Goal: Information Seeking & Learning: Learn about a topic

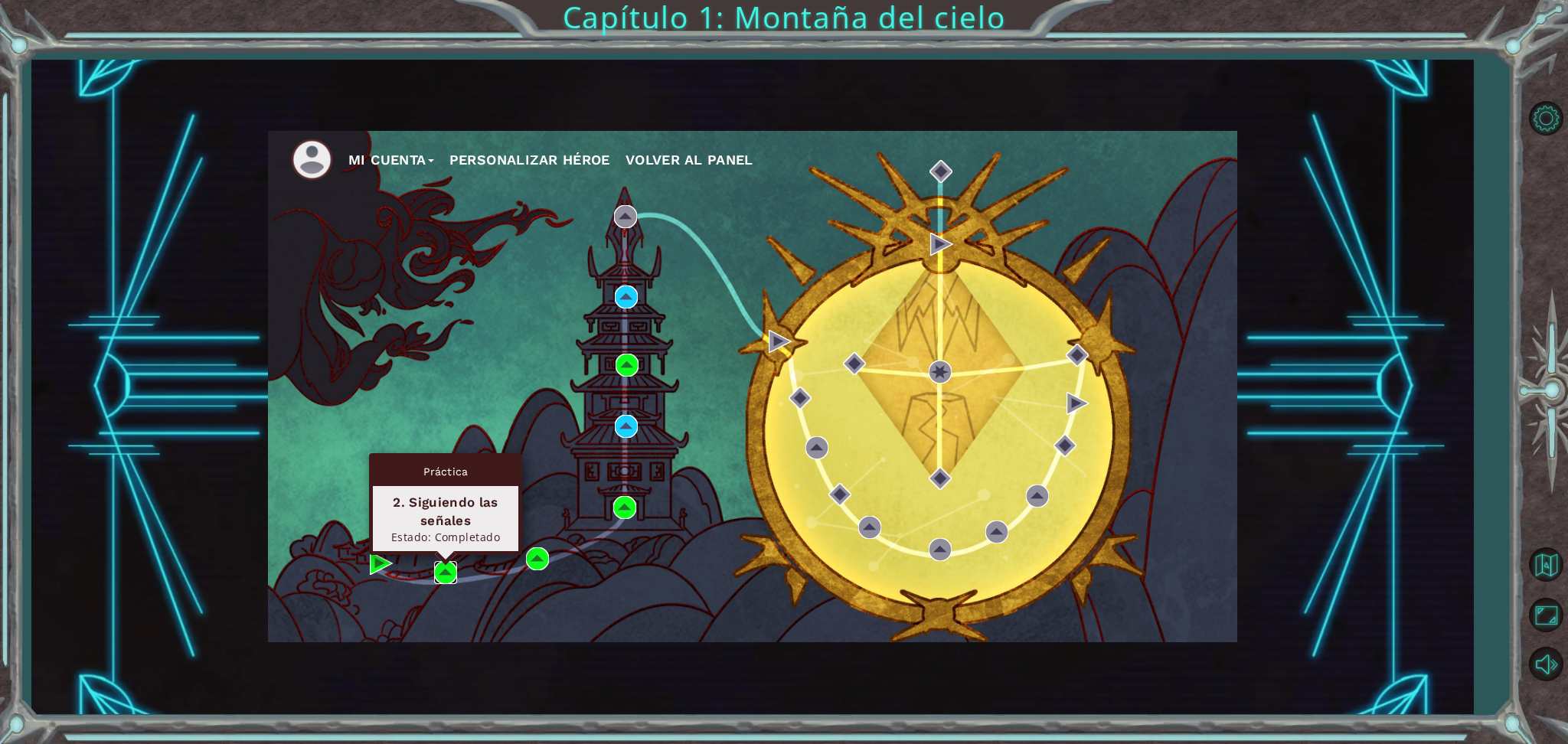
click at [438, 569] on img at bounding box center [445, 573] width 23 height 23
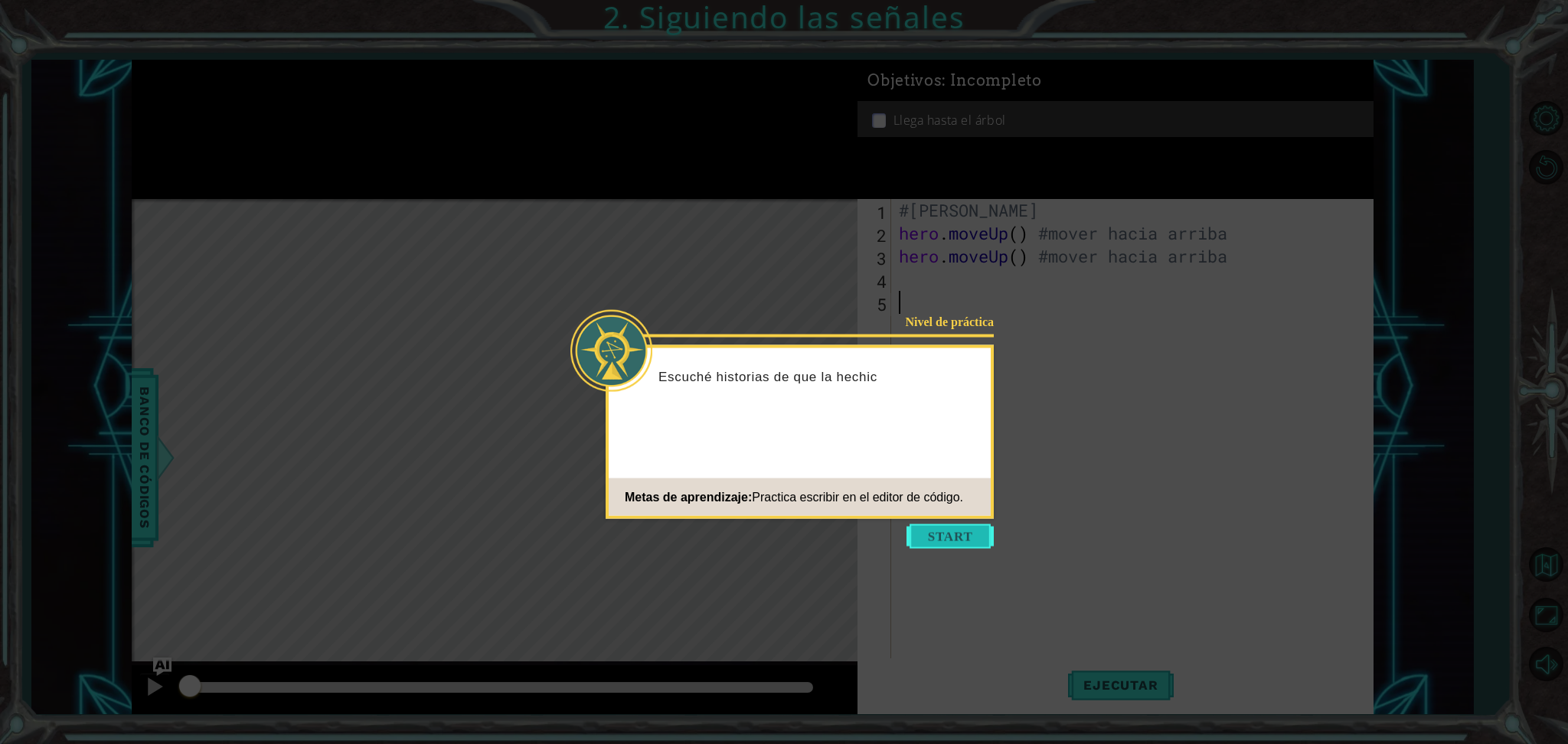
click at [950, 531] on button "Start" at bounding box center [950, 537] width 88 height 24
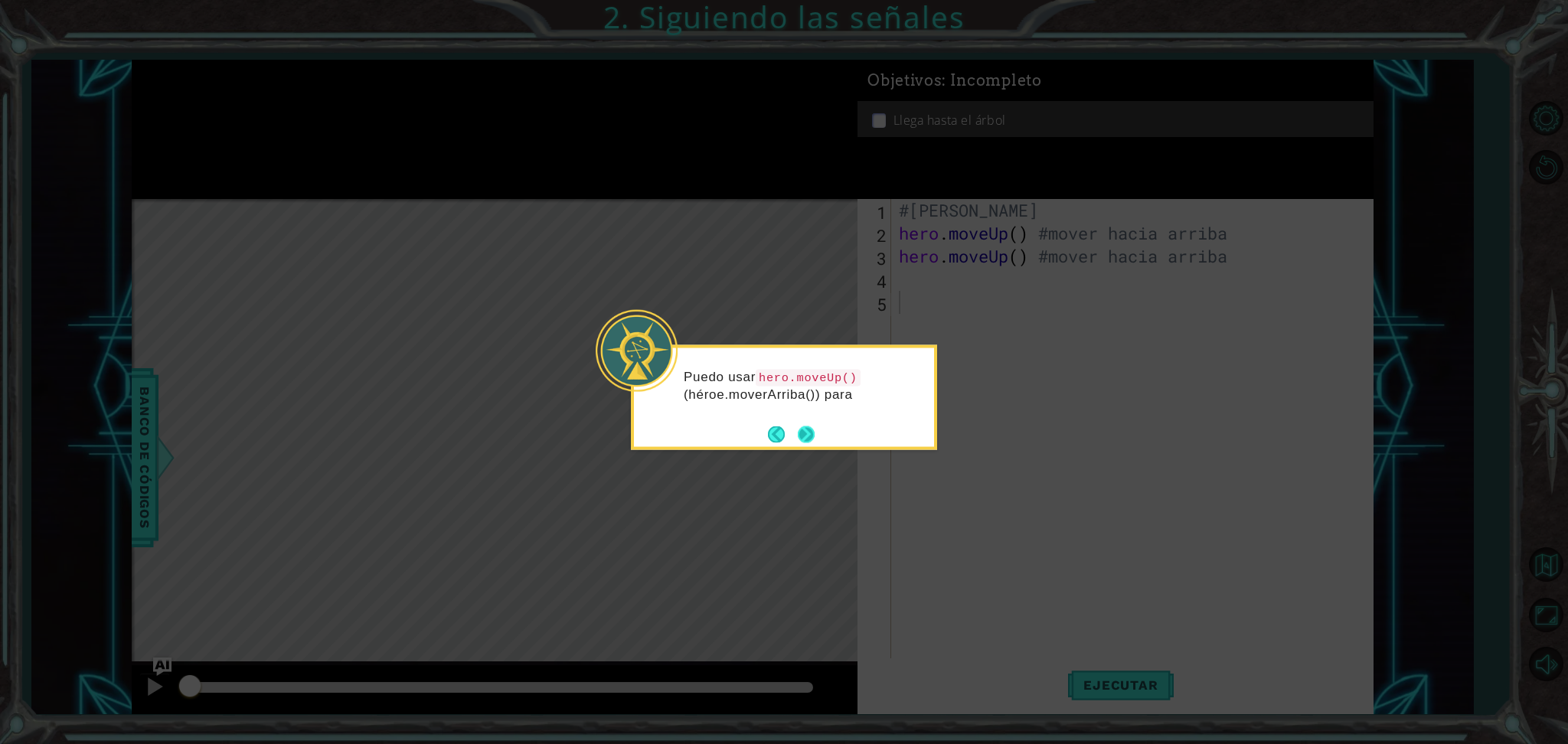
click at [812, 431] on button "Next" at bounding box center [806, 433] width 16 height 16
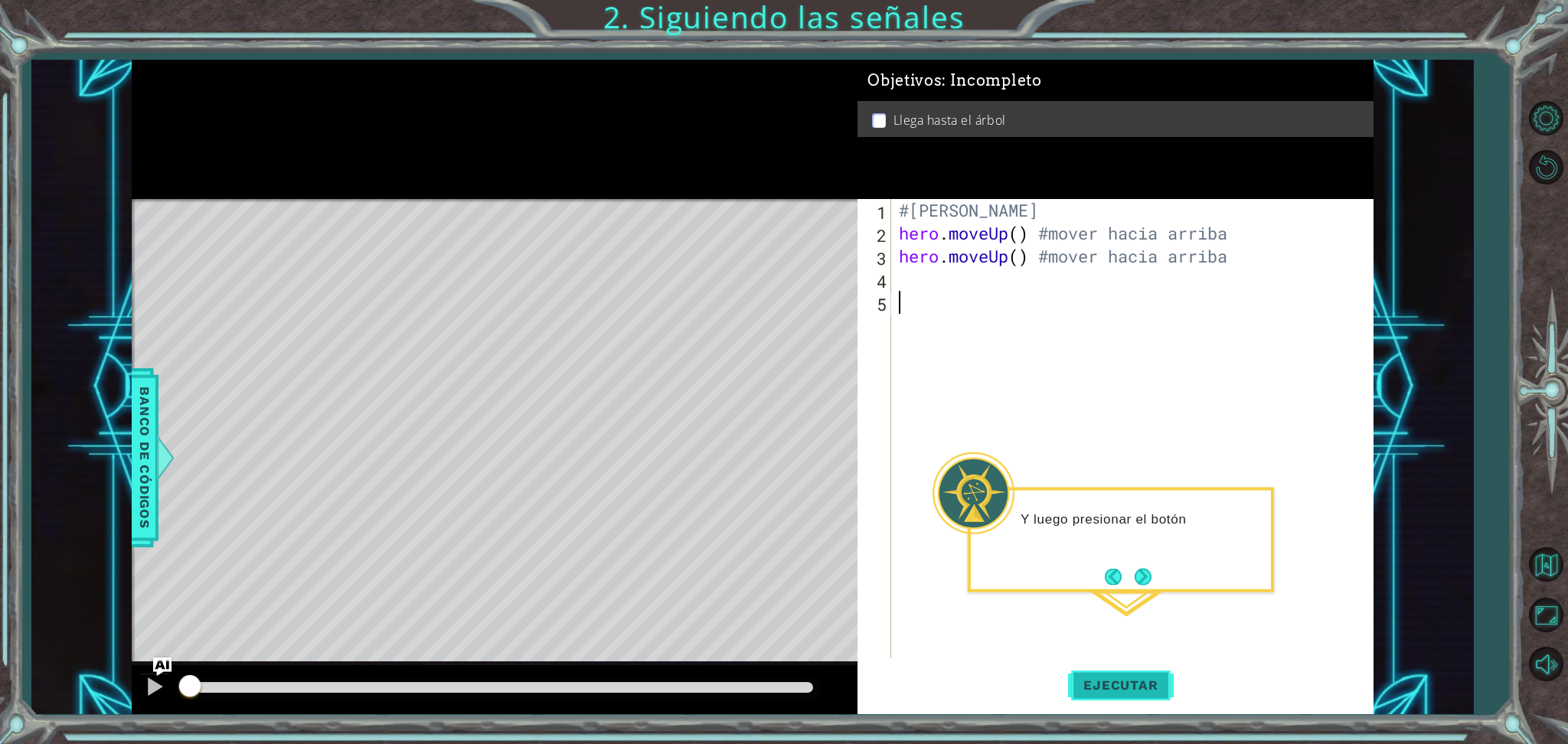
click at [1126, 694] on button "Ejecutar" at bounding box center [1120, 685] width 105 height 51
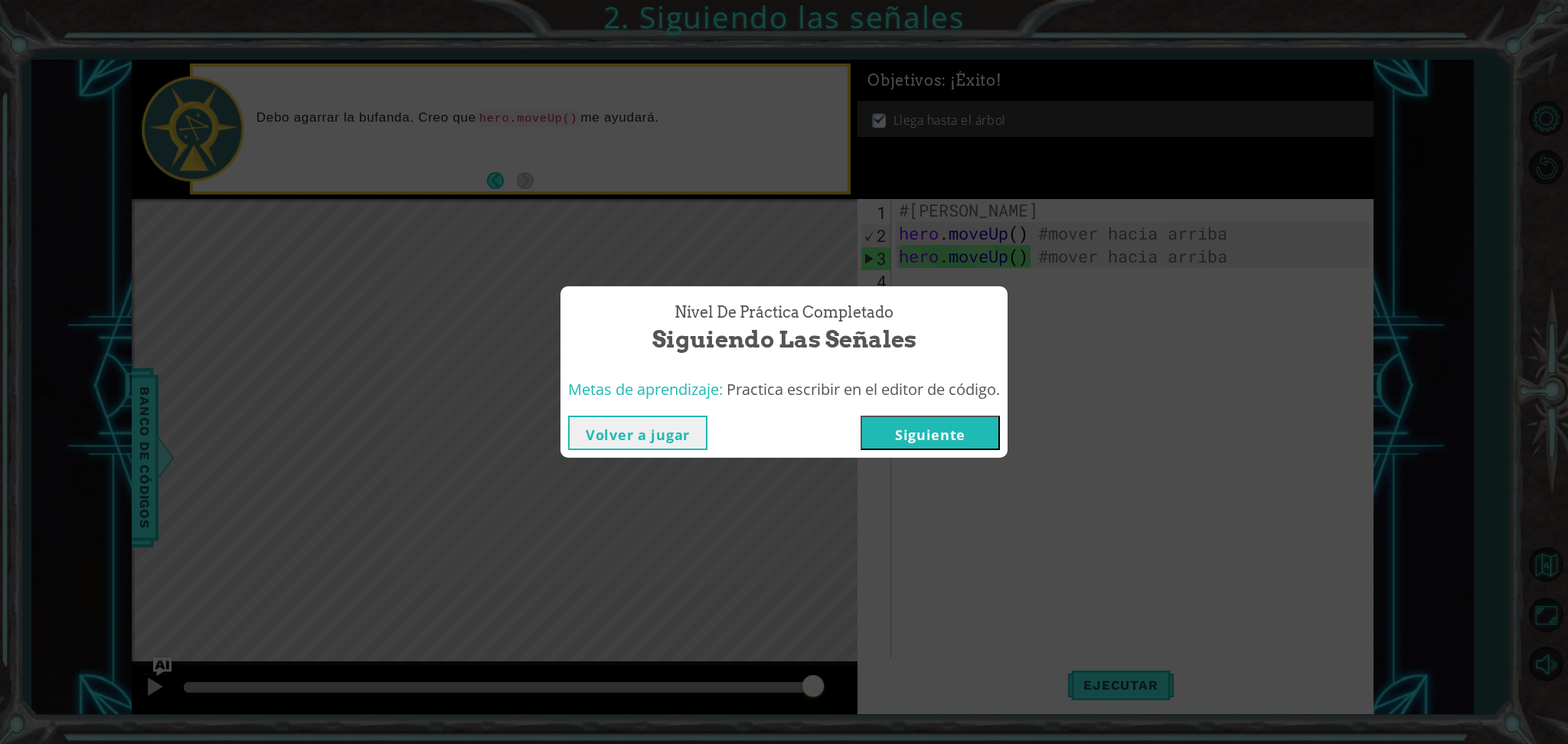
click at [958, 436] on button "Siguiente" at bounding box center [930, 433] width 140 height 35
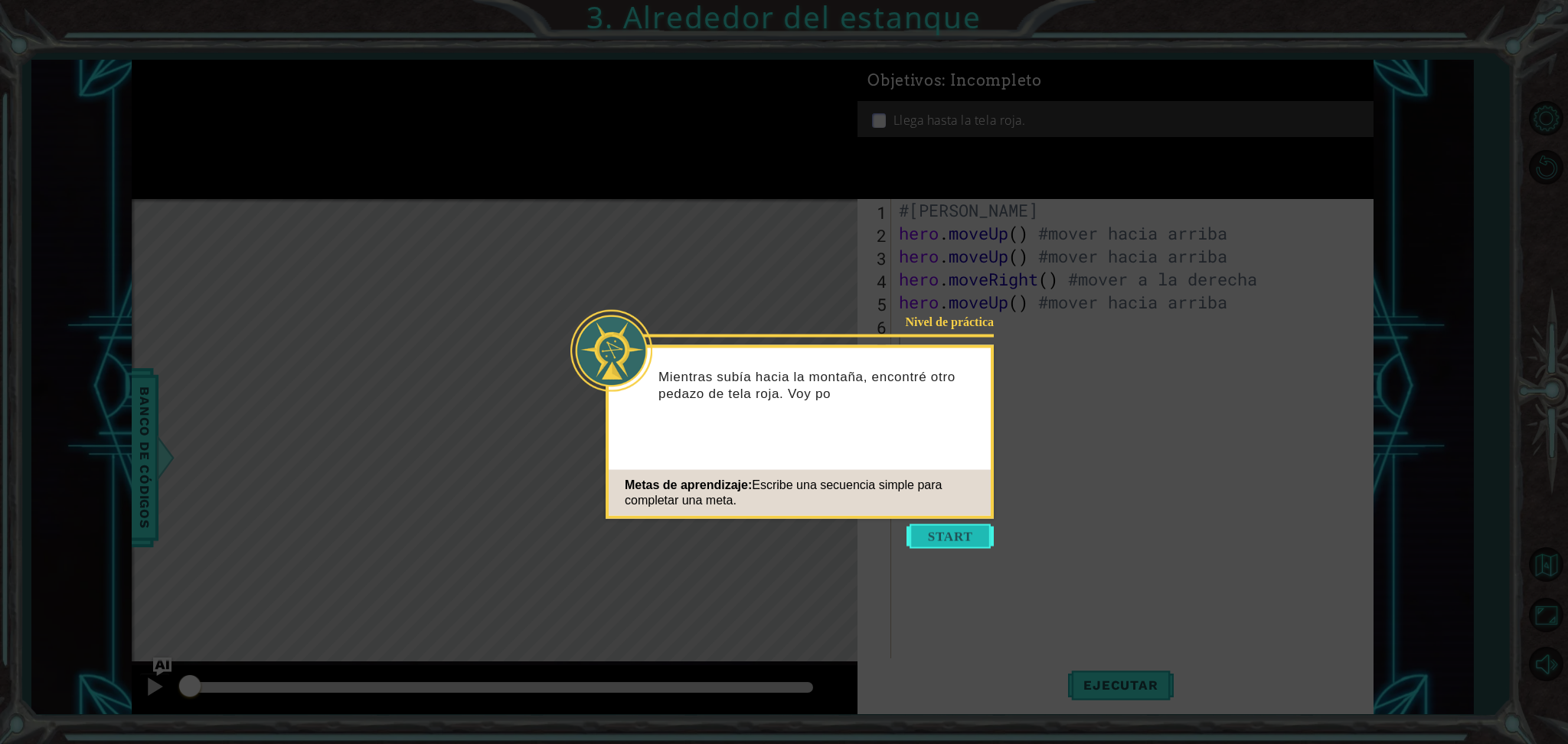
click at [942, 526] on button "Start" at bounding box center [950, 537] width 88 height 24
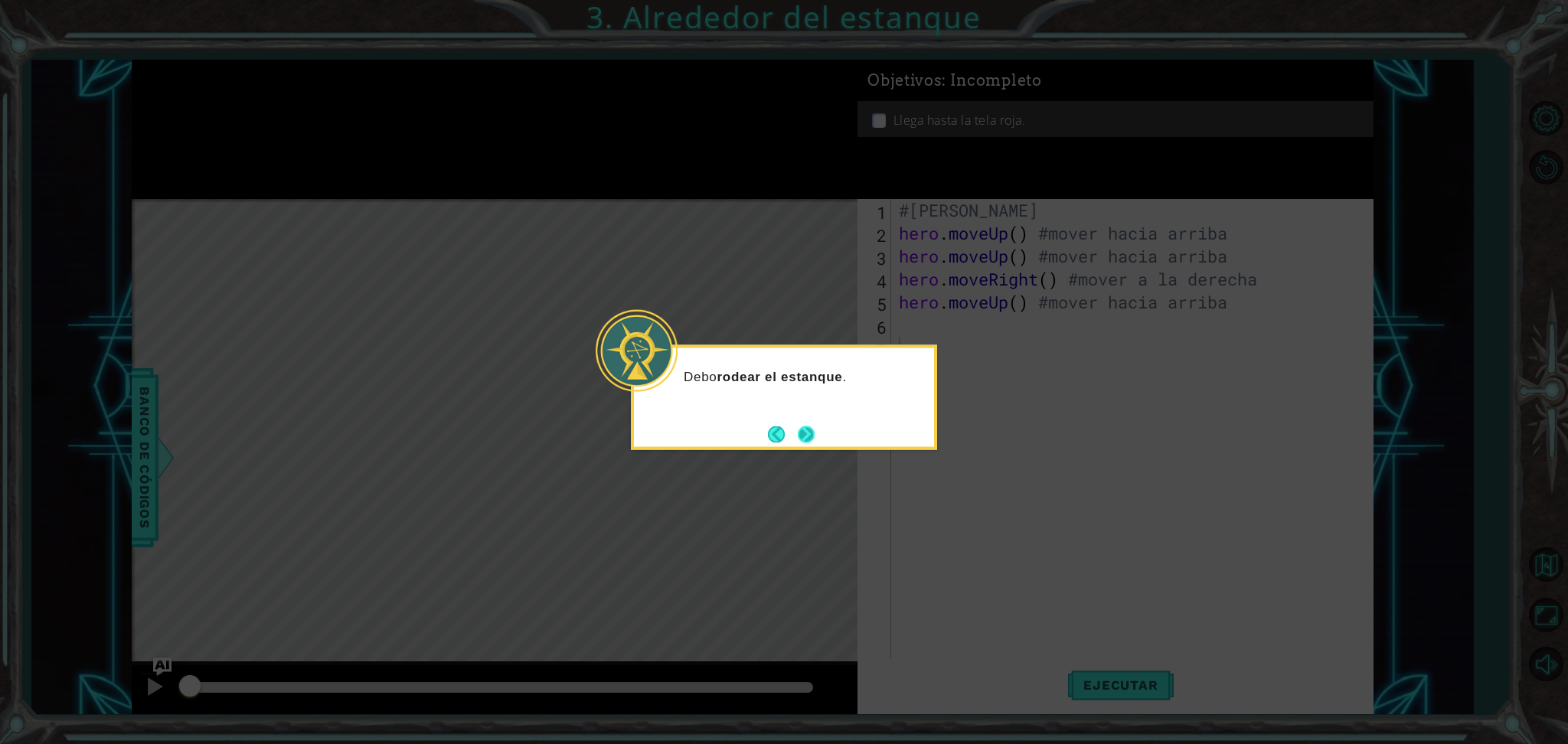
click at [807, 436] on button "Next" at bounding box center [806, 433] width 16 height 16
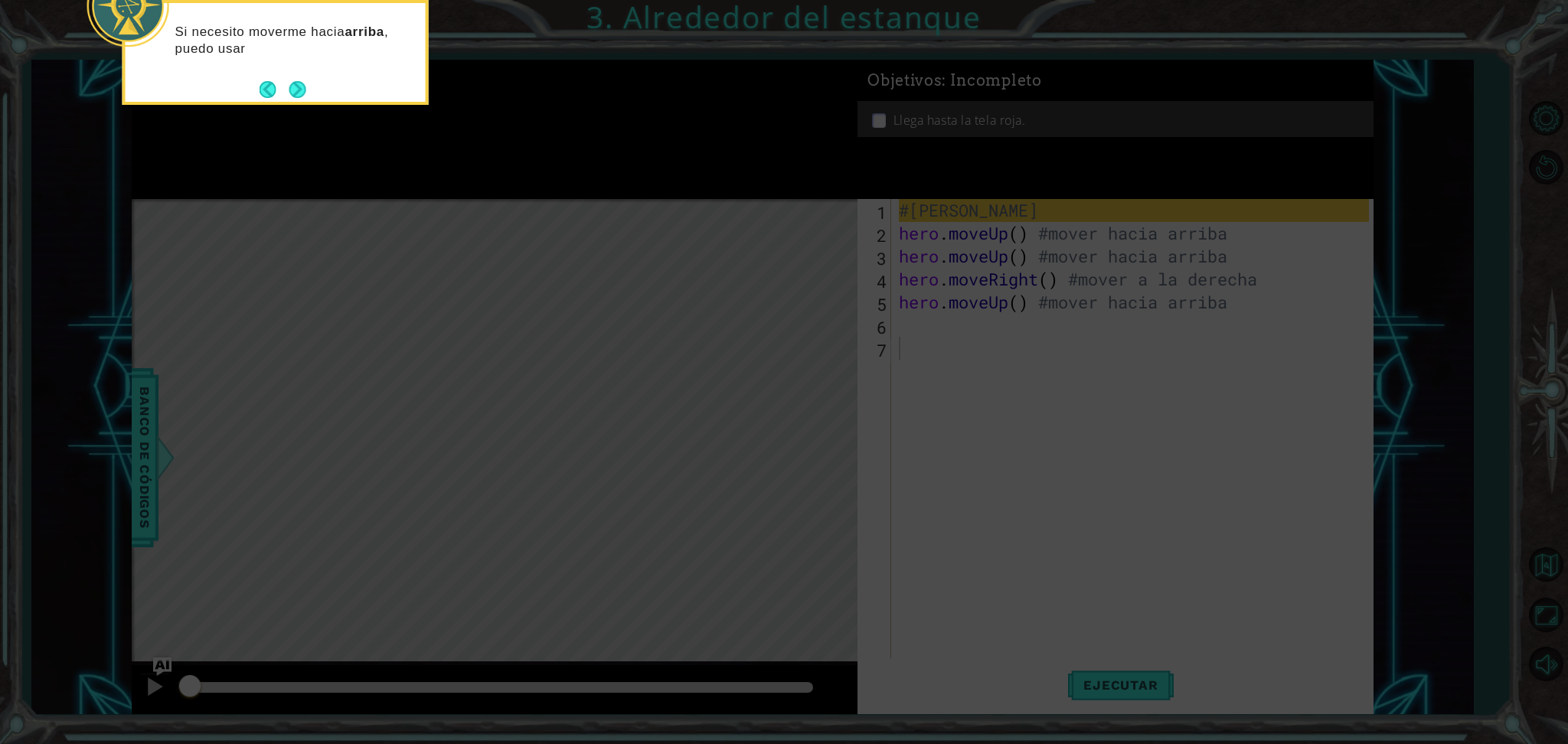
click at [294, 72] on div "Si necesito moverme hacia arriba , puedo usar" at bounding box center [276, 48] width 300 height 77
click at [295, 88] on button "Next" at bounding box center [297, 89] width 16 height 16
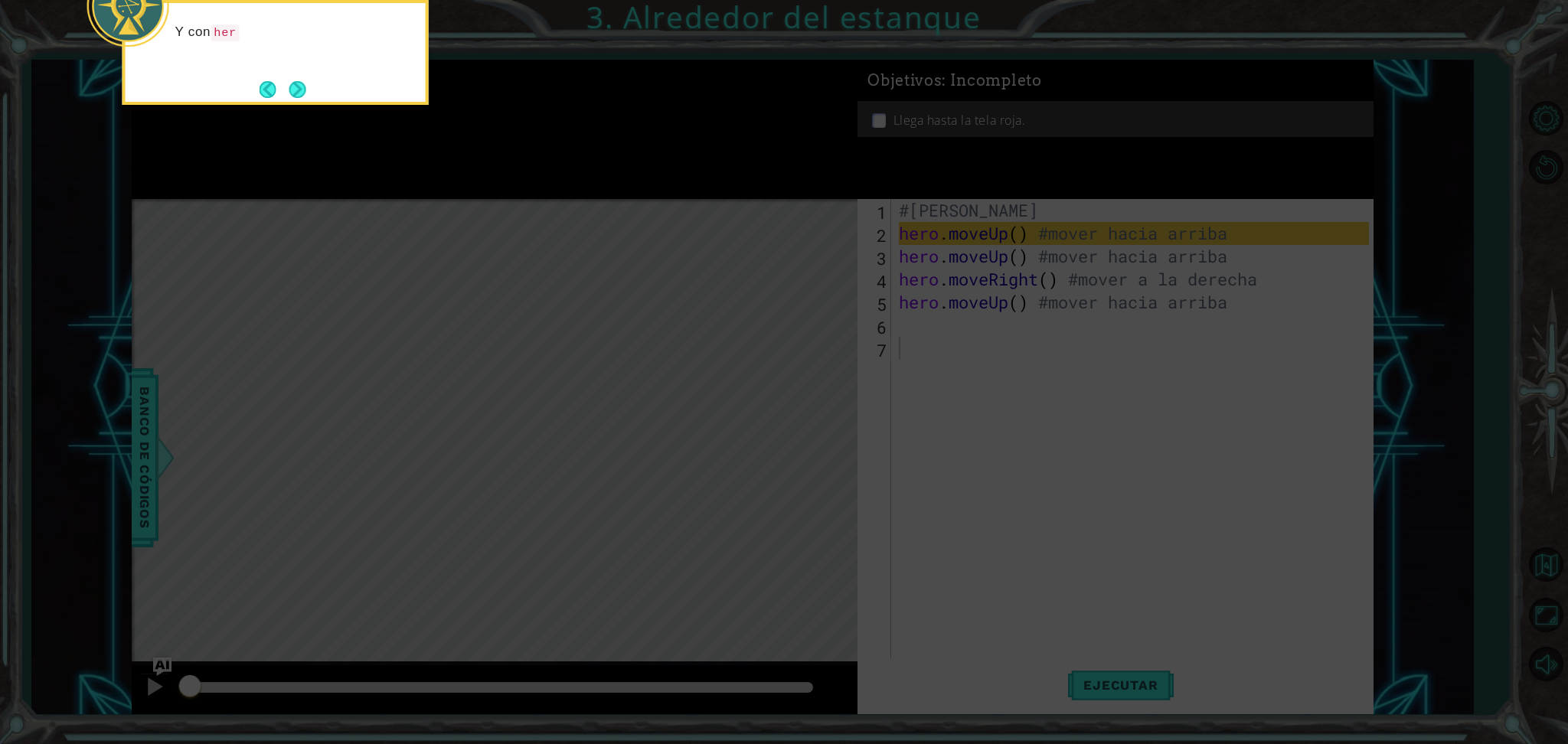
click at [295, 88] on button "Next" at bounding box center [297, 89] width 16 height 16
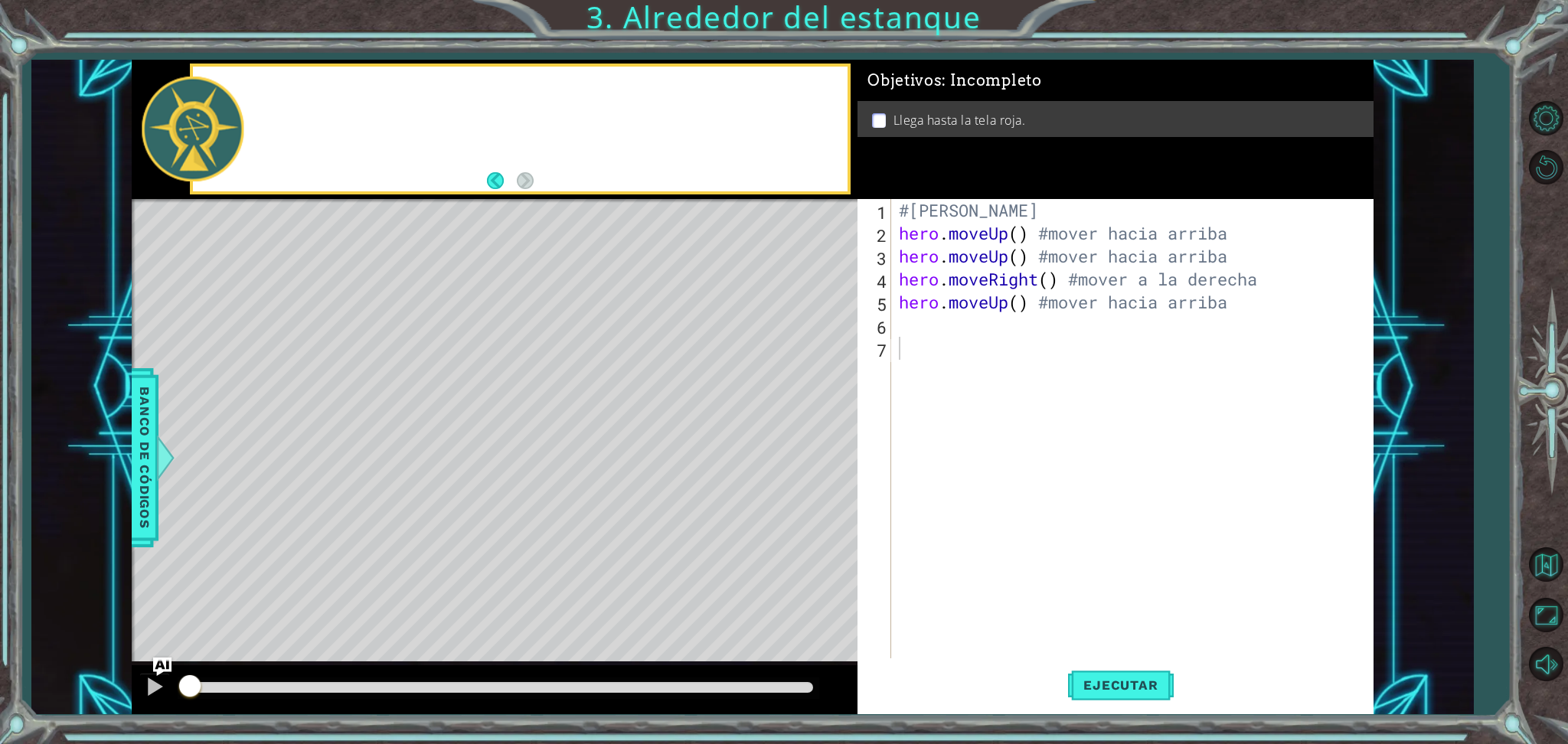
click at [295, 88] on div at bounding box center [520, 129] width 655 height 125
click at [1550, 562] on button "Volver al mapa" at bounding box center [1545, 564] width 44 height 44
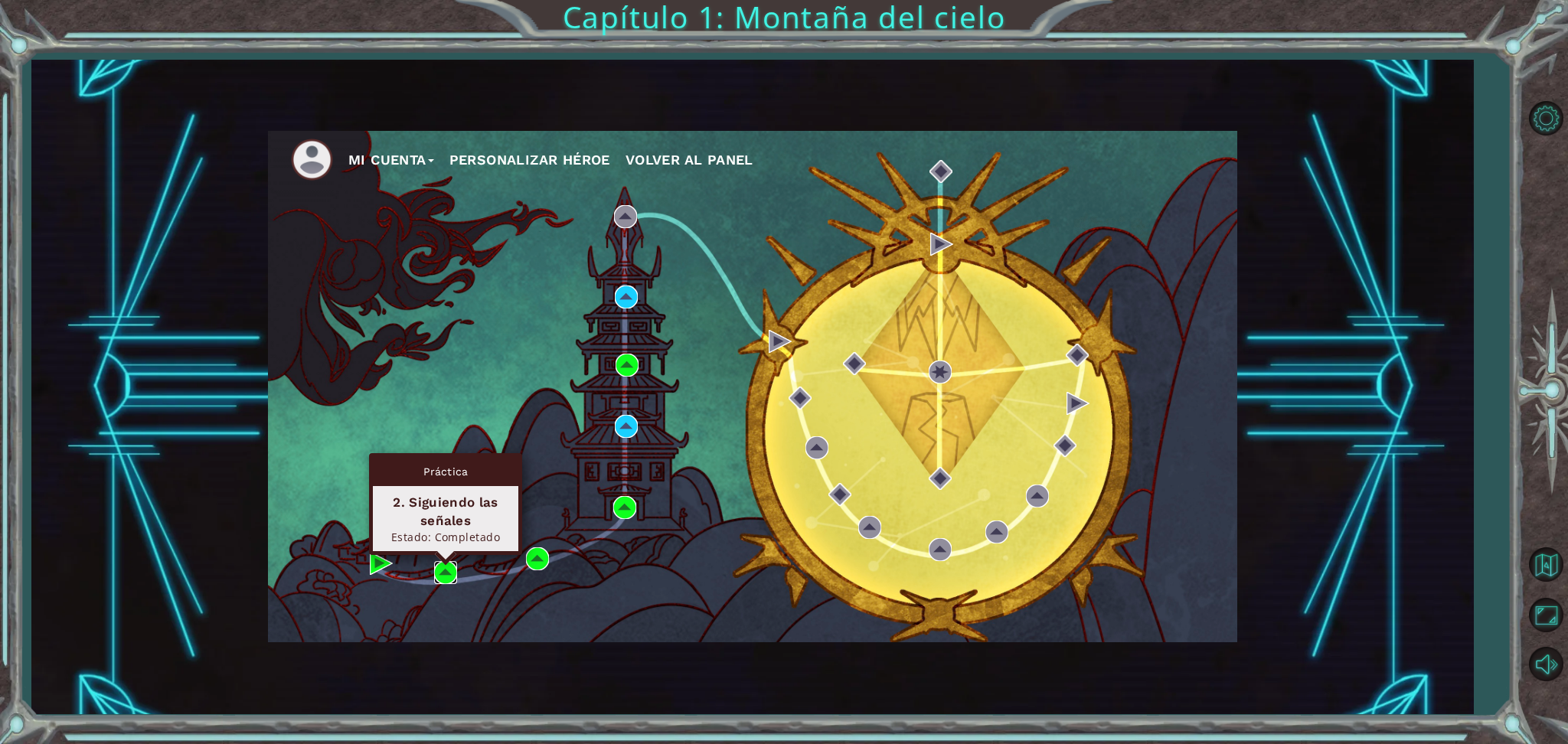
click at [435, 567] on img at bounding box center [445, 573] width 23 height 23
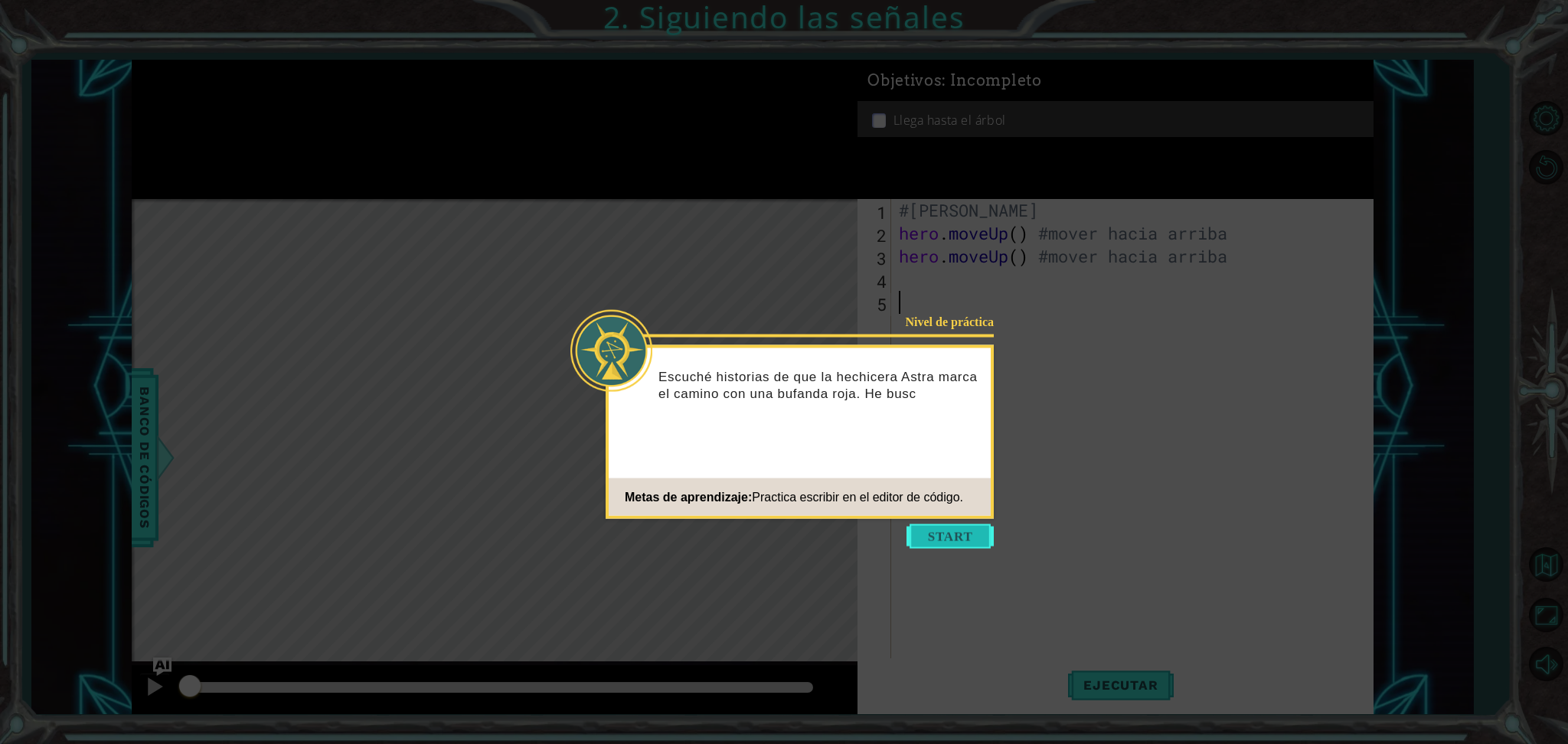
click at [939, 543] on button "Start" at bounding box center [950, 537] width 88 height 24
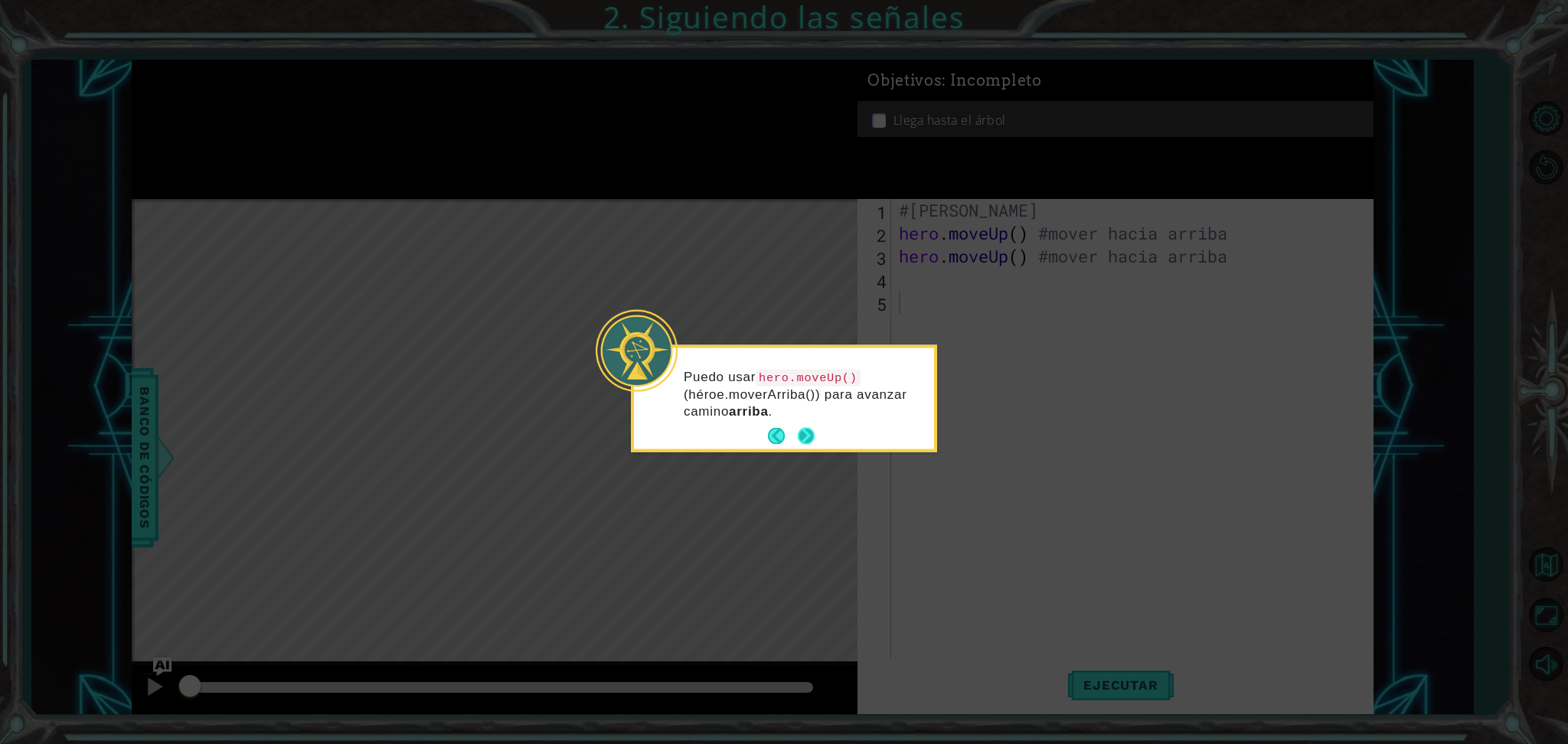
click at [804, 436] on button "Next" at bounding box center [806, 436] width 16 height 16
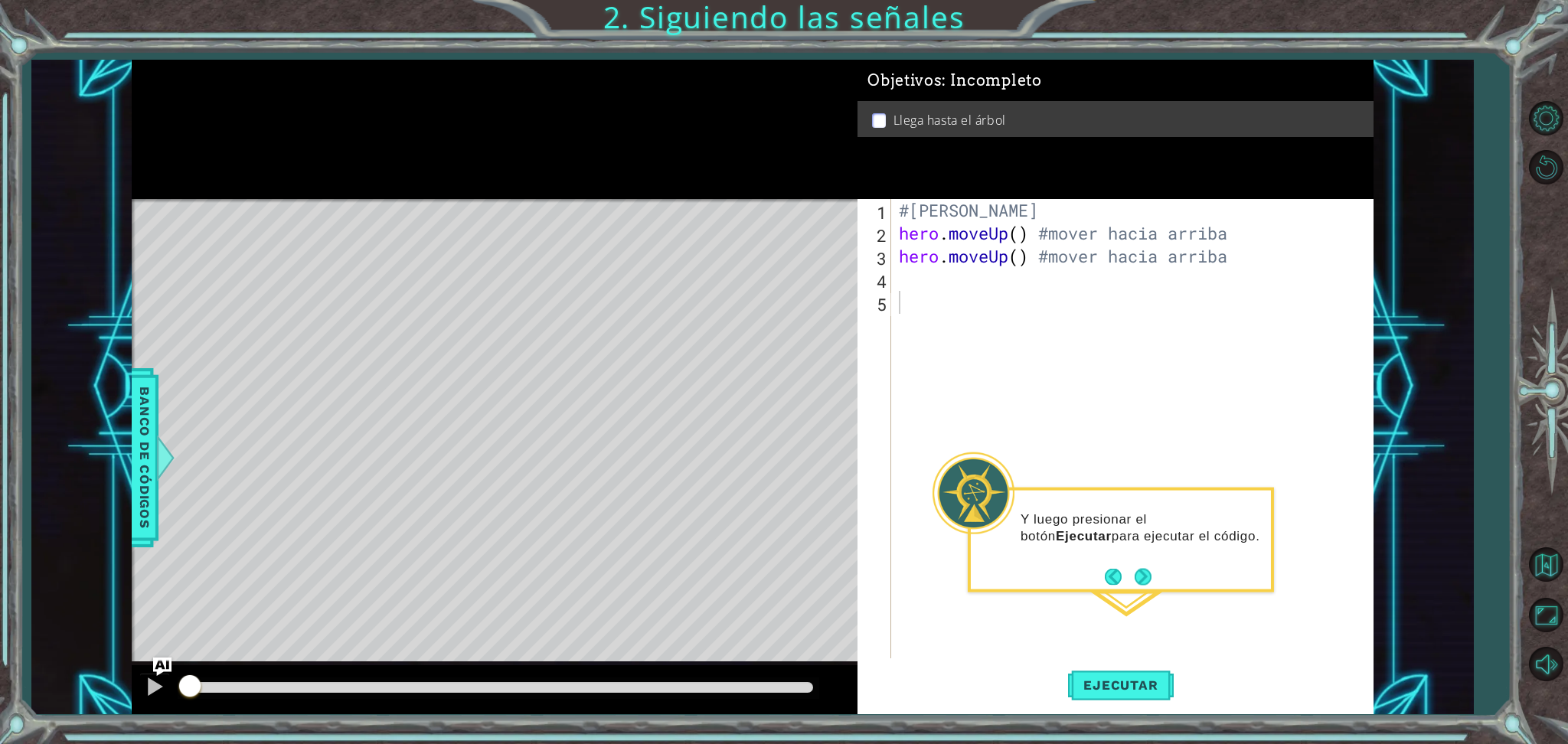
click at [883, 118] on p at bounding box center [880, 121] width 14 height 15
click at [1124, 680] on span "Ejecutar" at bounding box center [1120, 686] width 105 height 16
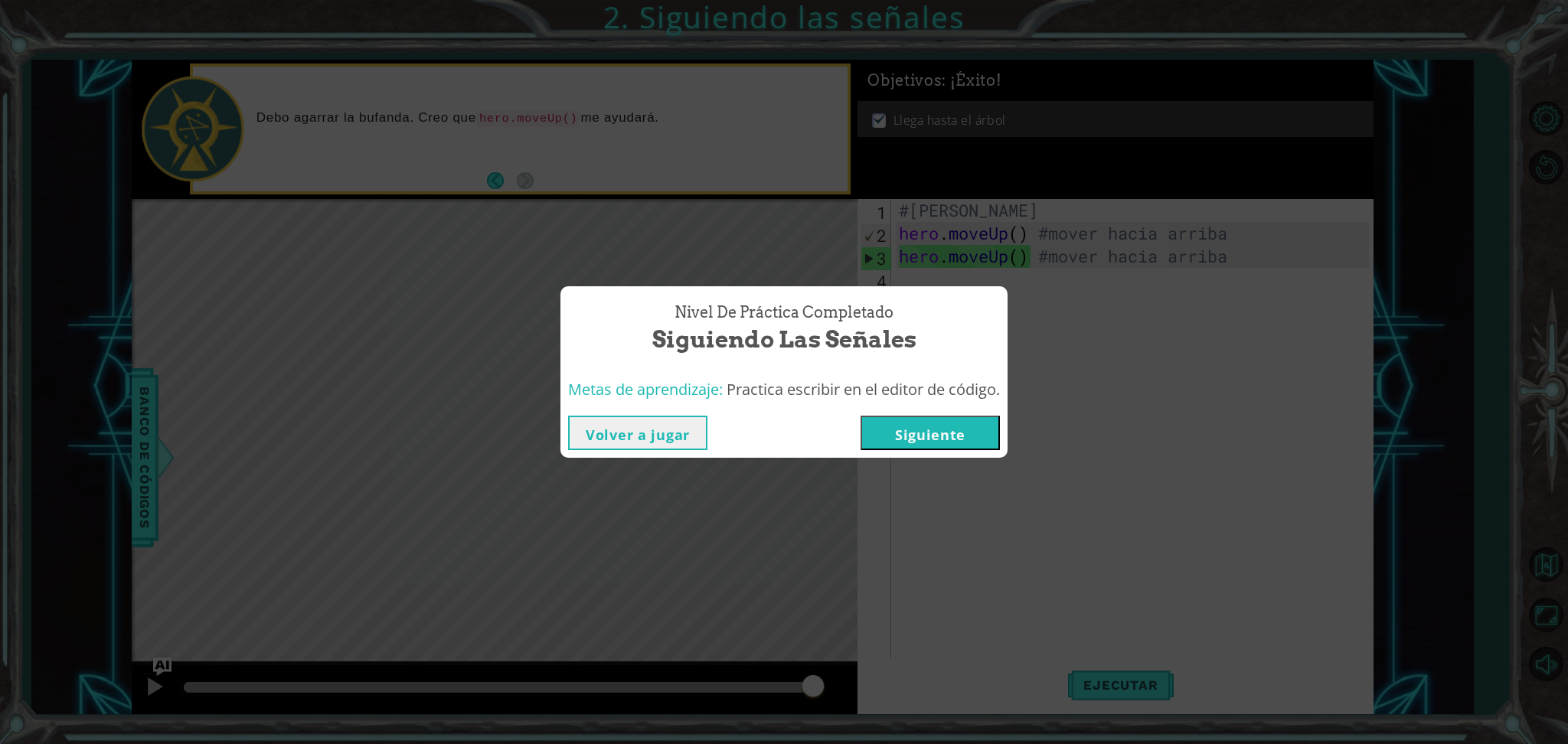
click at [685, 437] on button "Volver a jugar" at bounding box center [637, 433] width 140 height 35
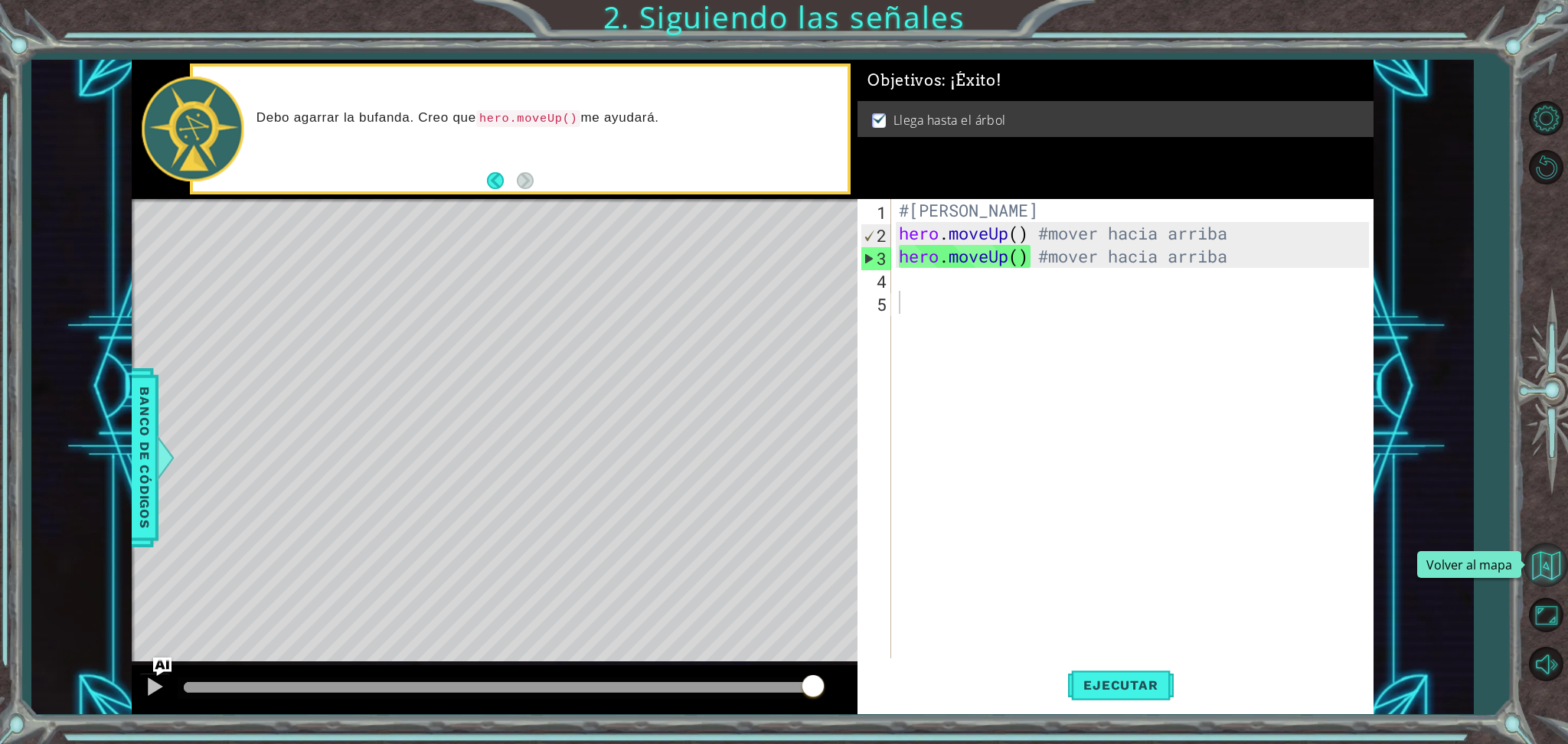
click at [1540, 559] on button "Volver al mapa" at bounding box center [1545, 564] width 44 height 44
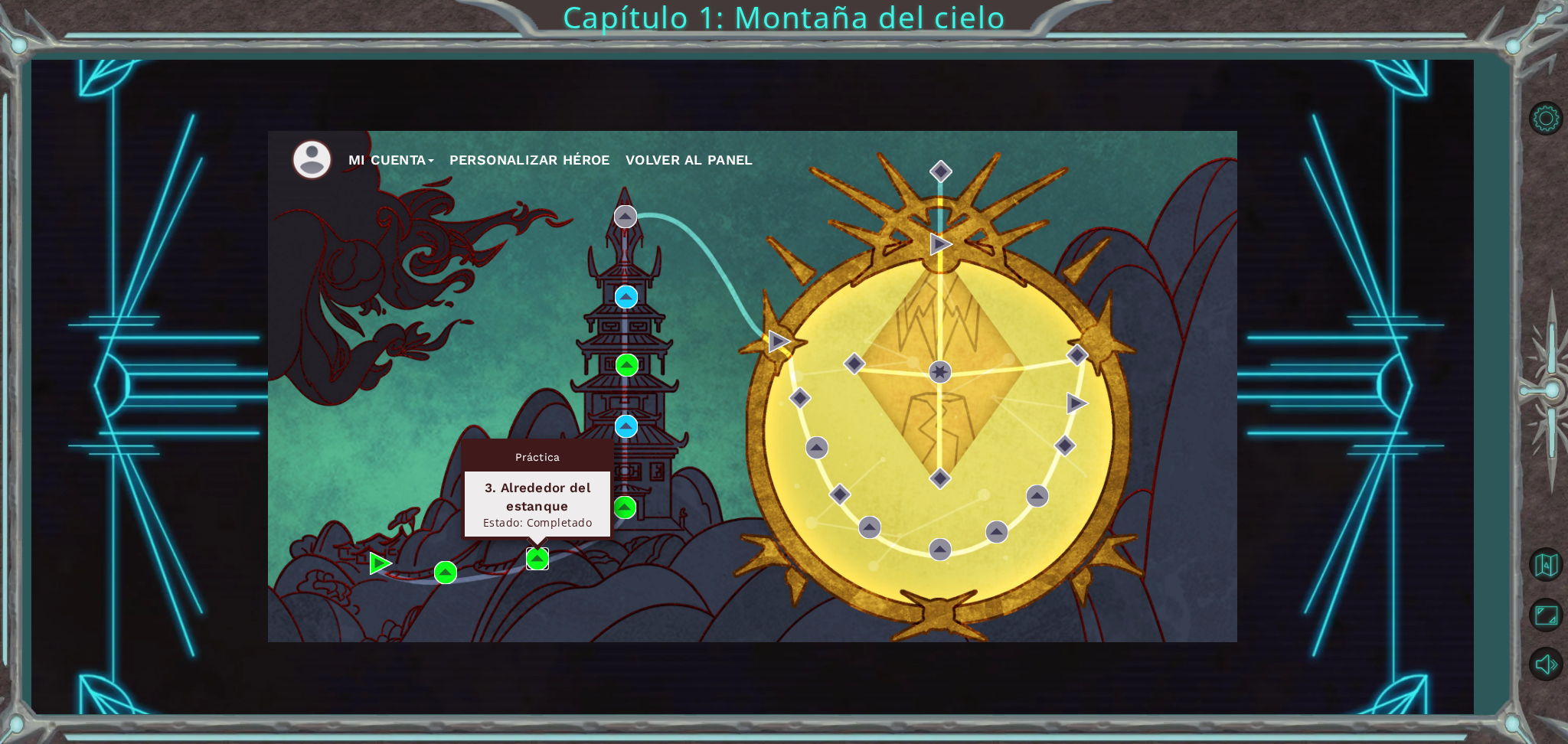
click at [530, 561] on img at bounding box center [537, 559] width 23 height 23
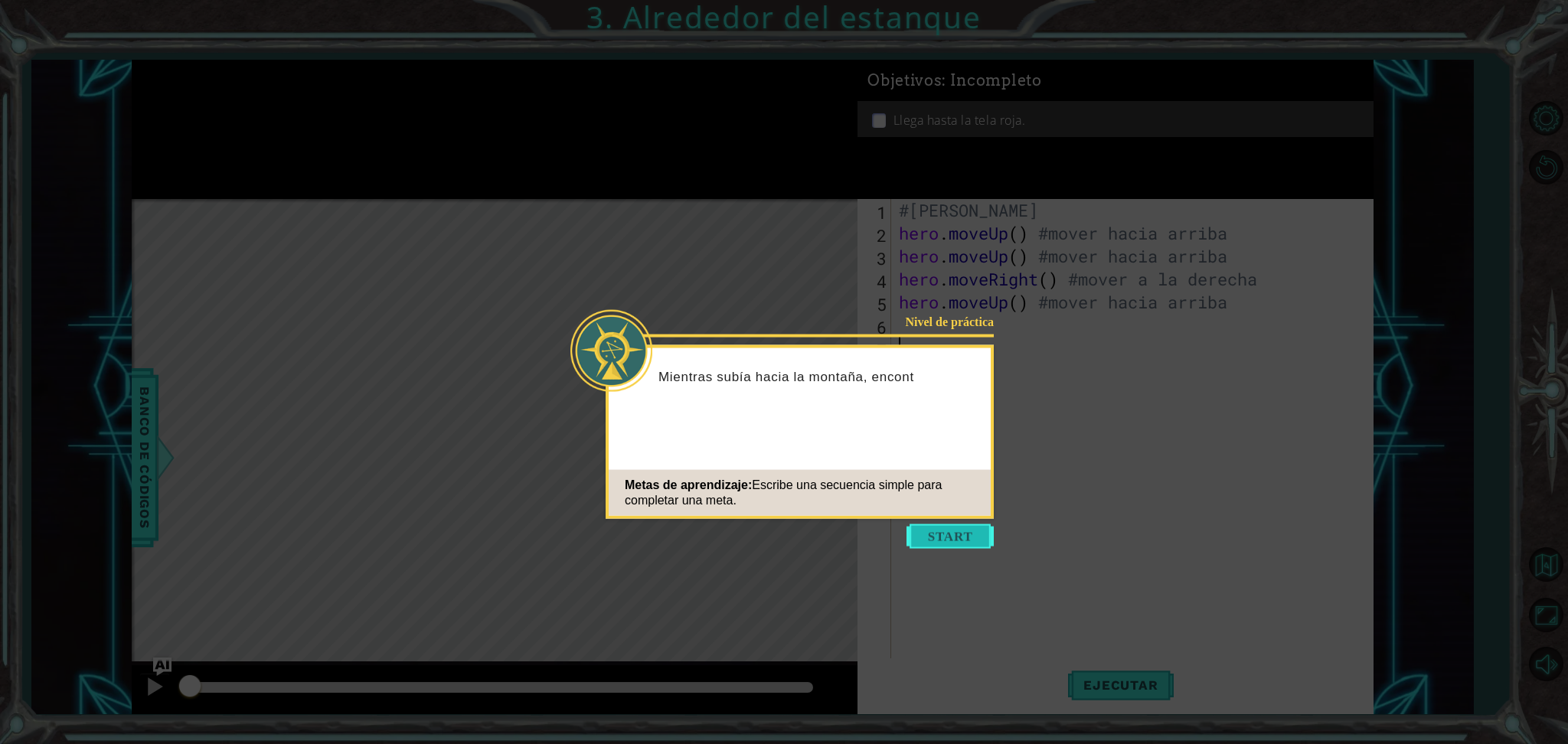
click at [968, 529] on button "Start" at bounding box center [950, 537] width 88 height 24
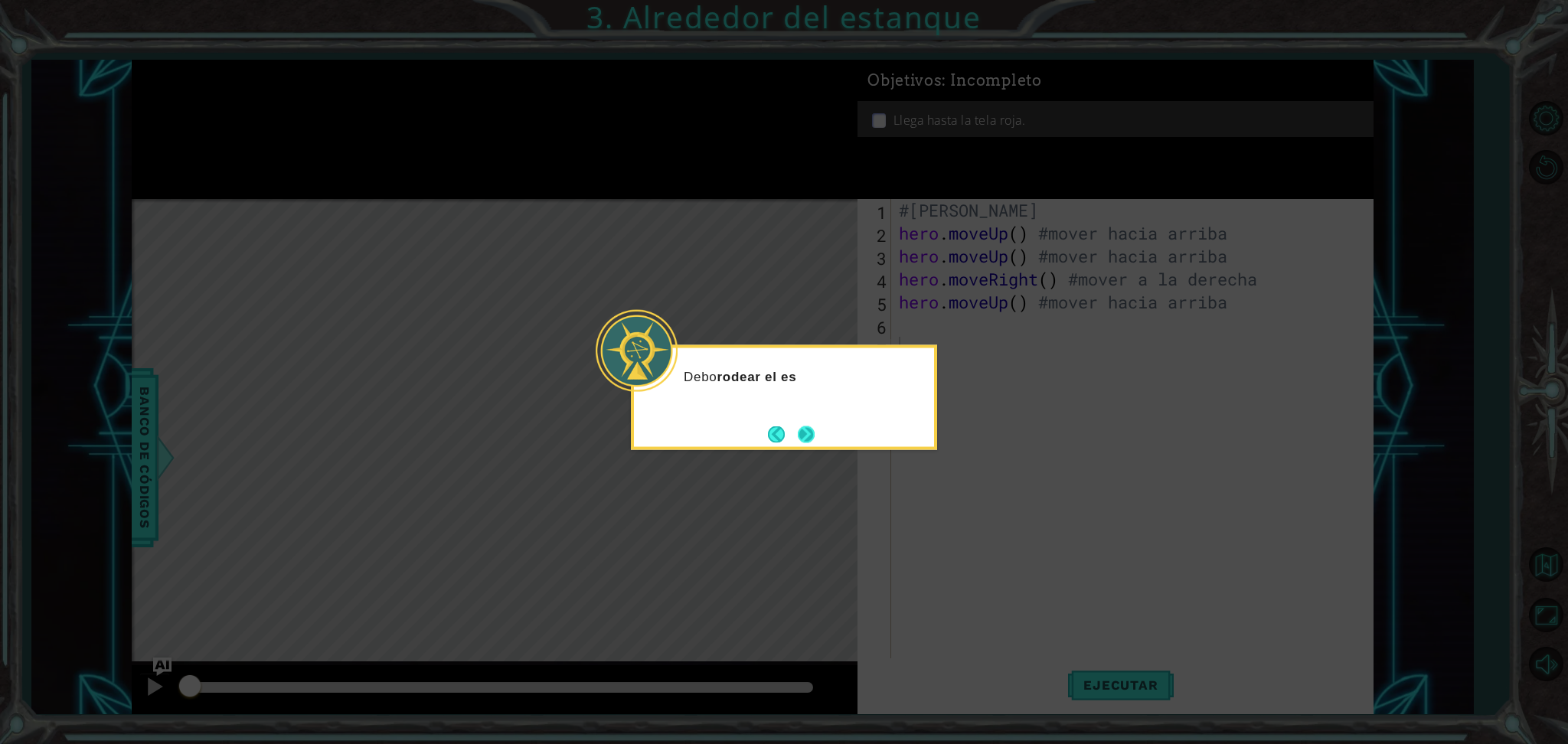
click at [803, 431] on button "Next" at bounding box center [806, 433] width 16 height 16
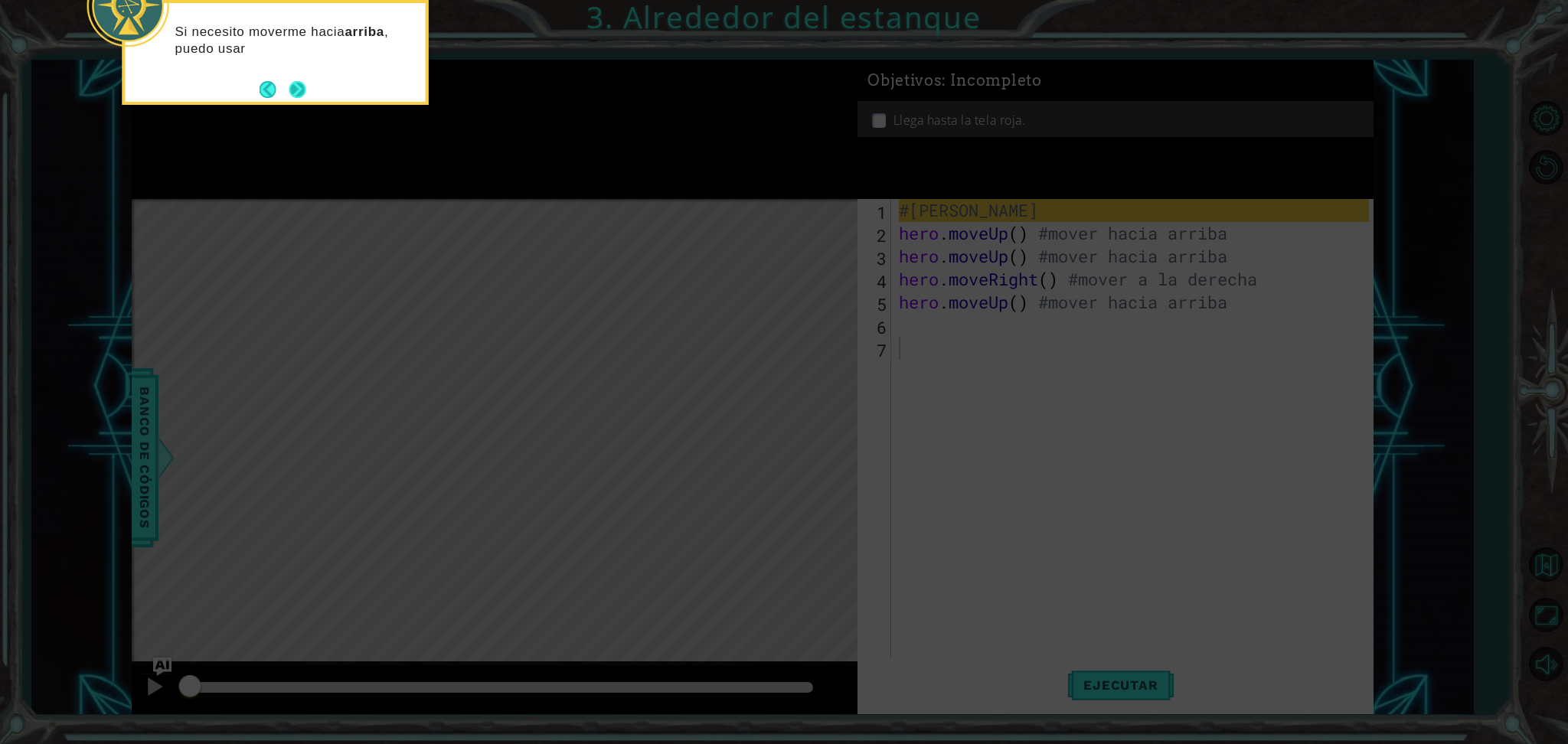
click at [295, 83] on button "Next" at bounding box center [297, 89] width 16 height 16
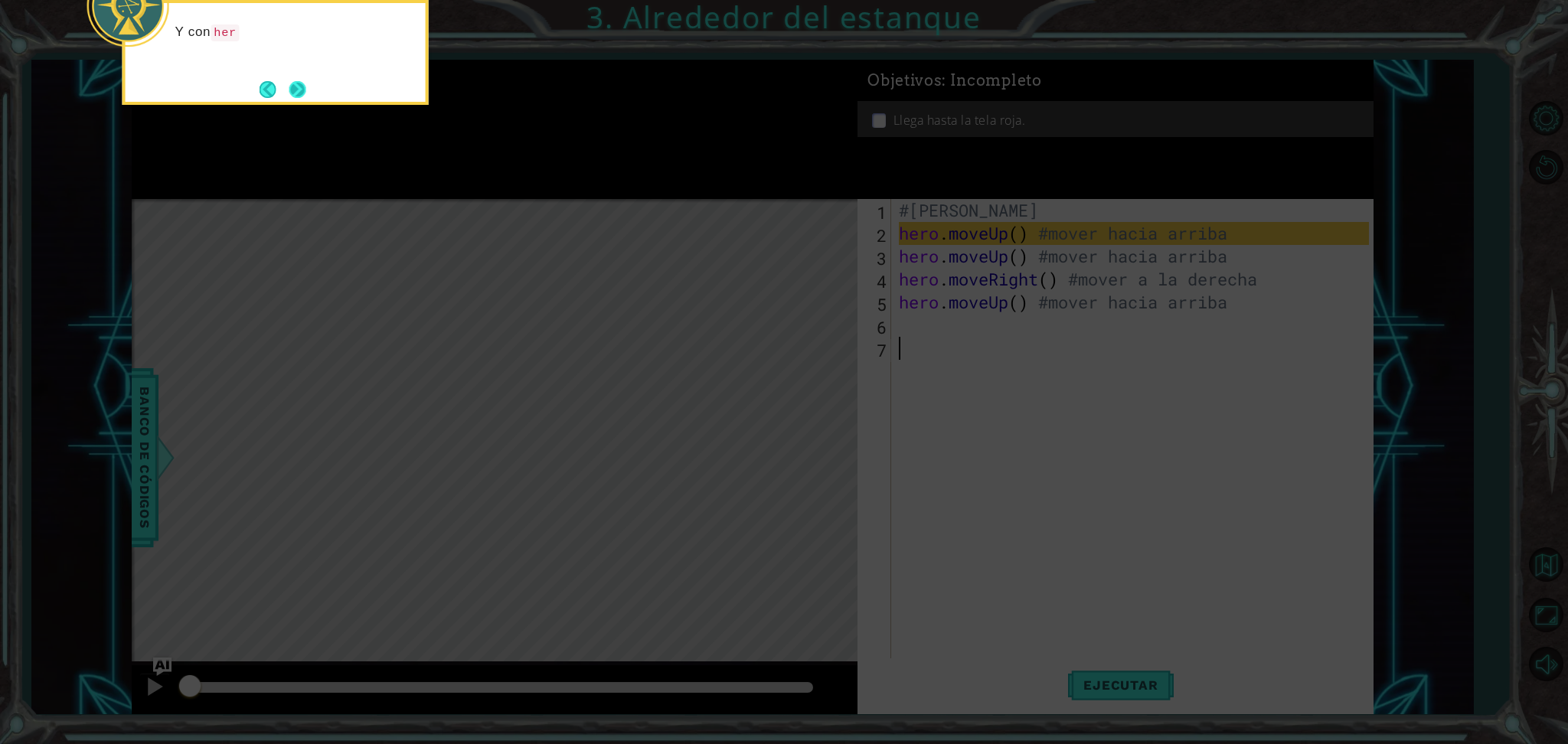
click at [294, 83] on button "Next" at bounding box center [297, 89] width 16 height 16
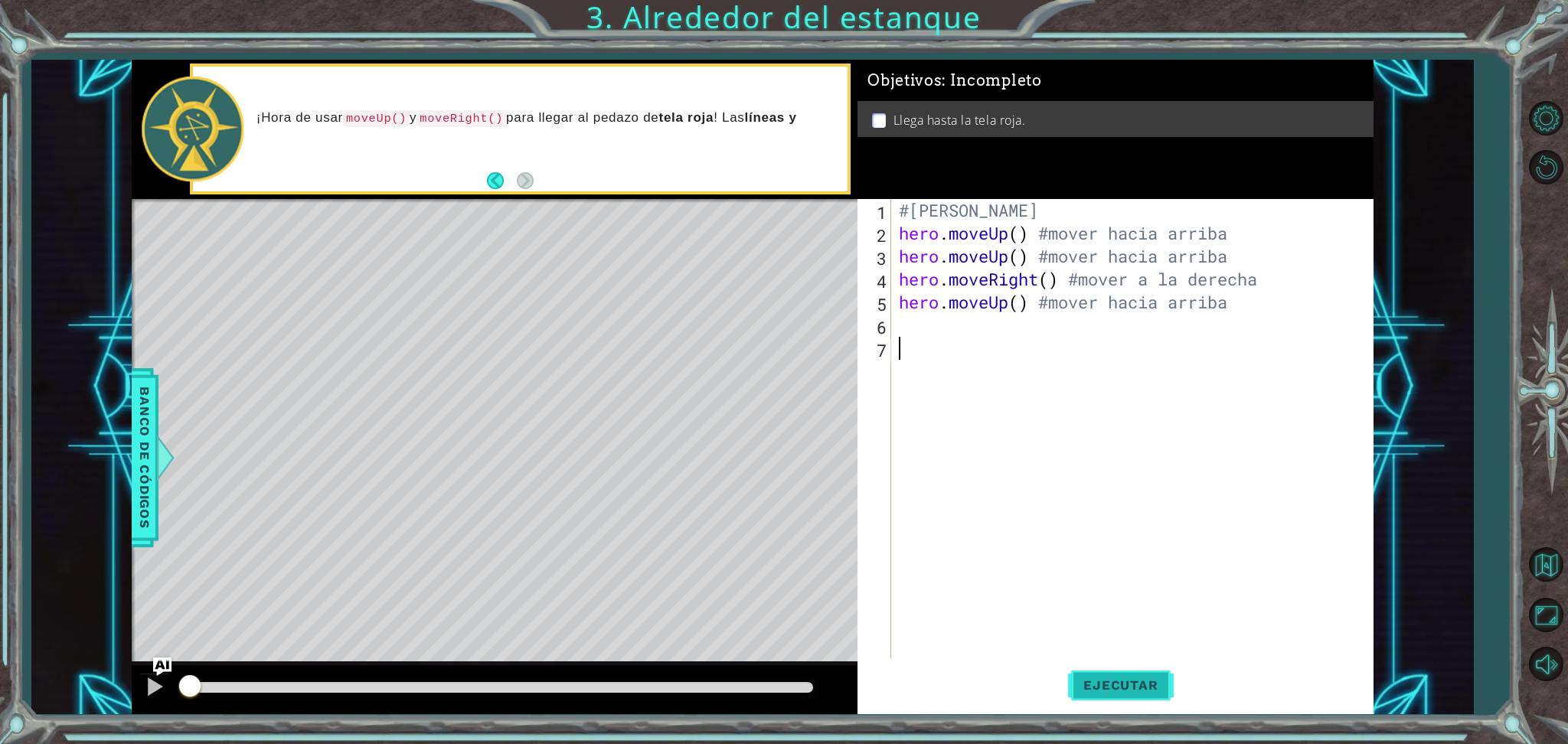
click at [1105, 679] on span "Ejecutar" at bounding box center [1120, 686] width 105 height 16
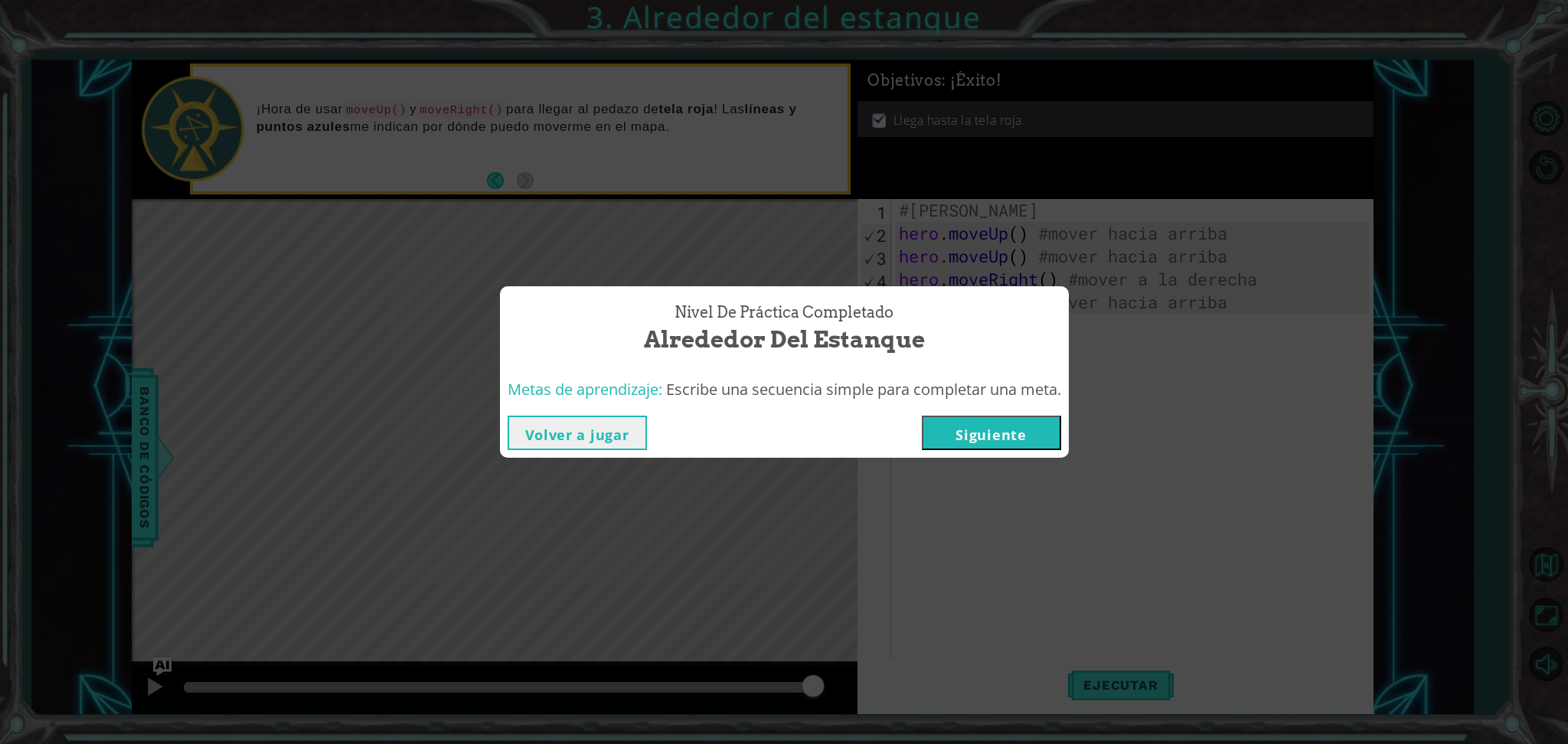
click at [602, 438] on button "Volver a jugar" at bounding box center [577, 433] width 140 height 35
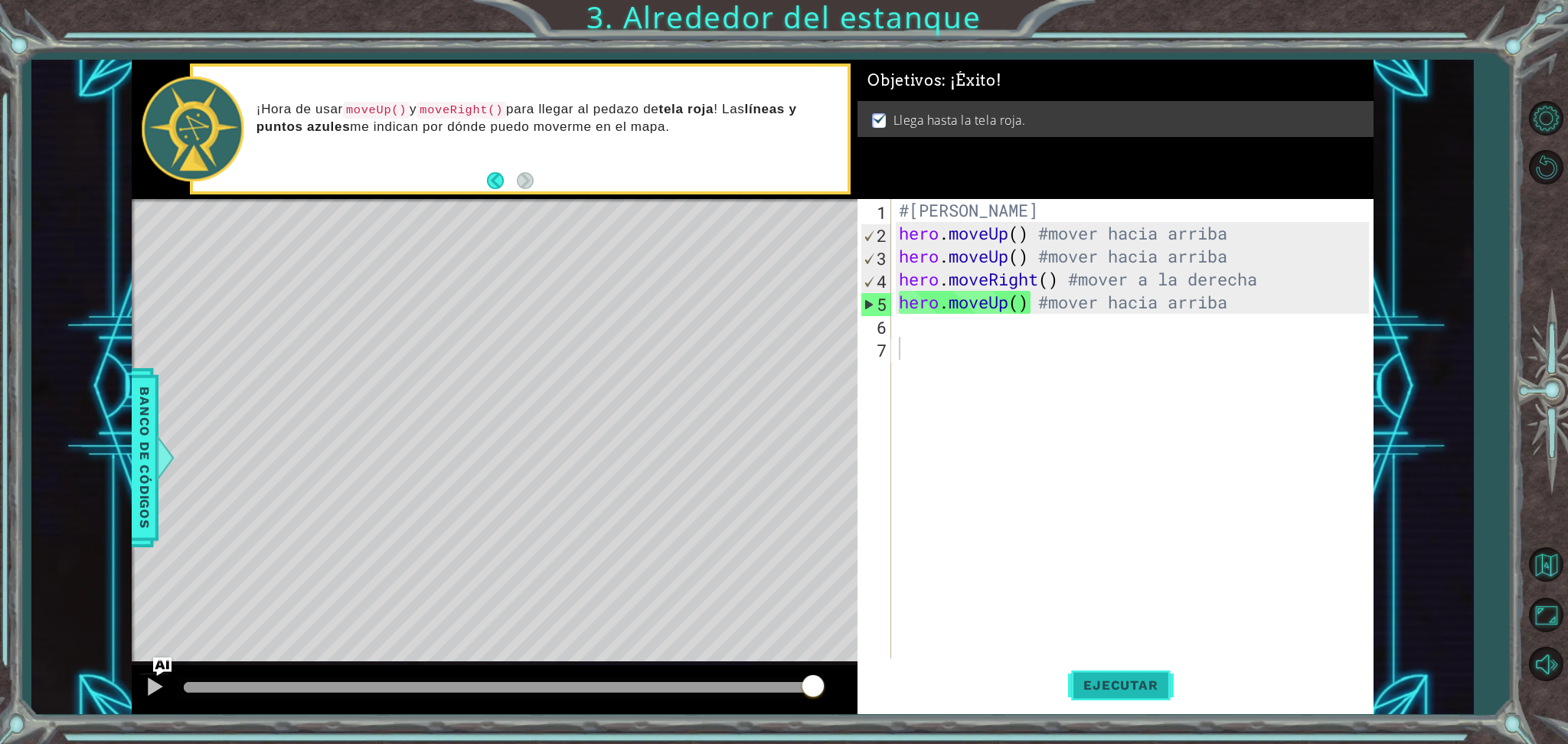
click at [1130, 691] on span "Ejecutar" at bounding box center [1120, 686] width 105 height 16
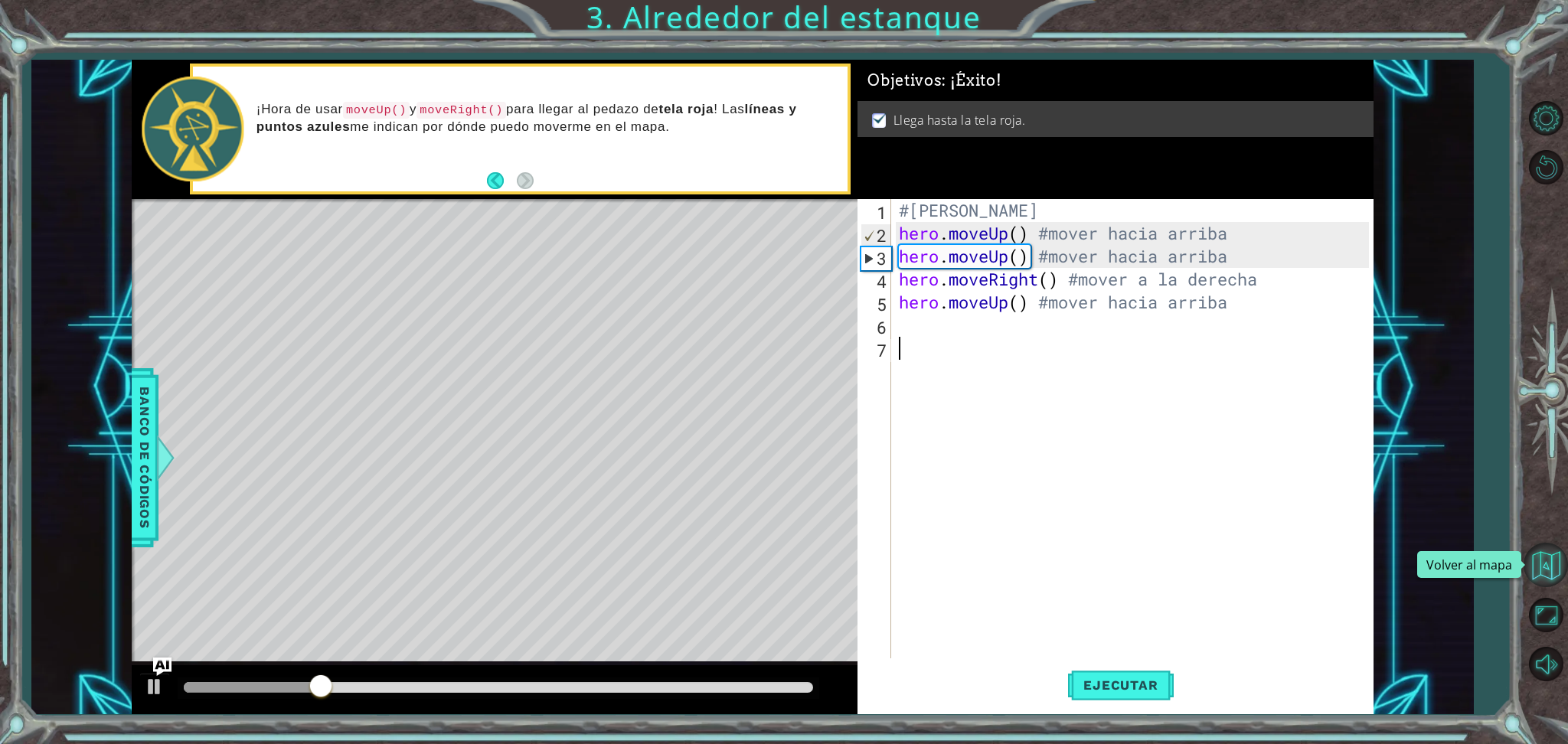
click at [1555, 564] on button "Volver al mapa" at bounding box center [1545, 564] width 44 height 44
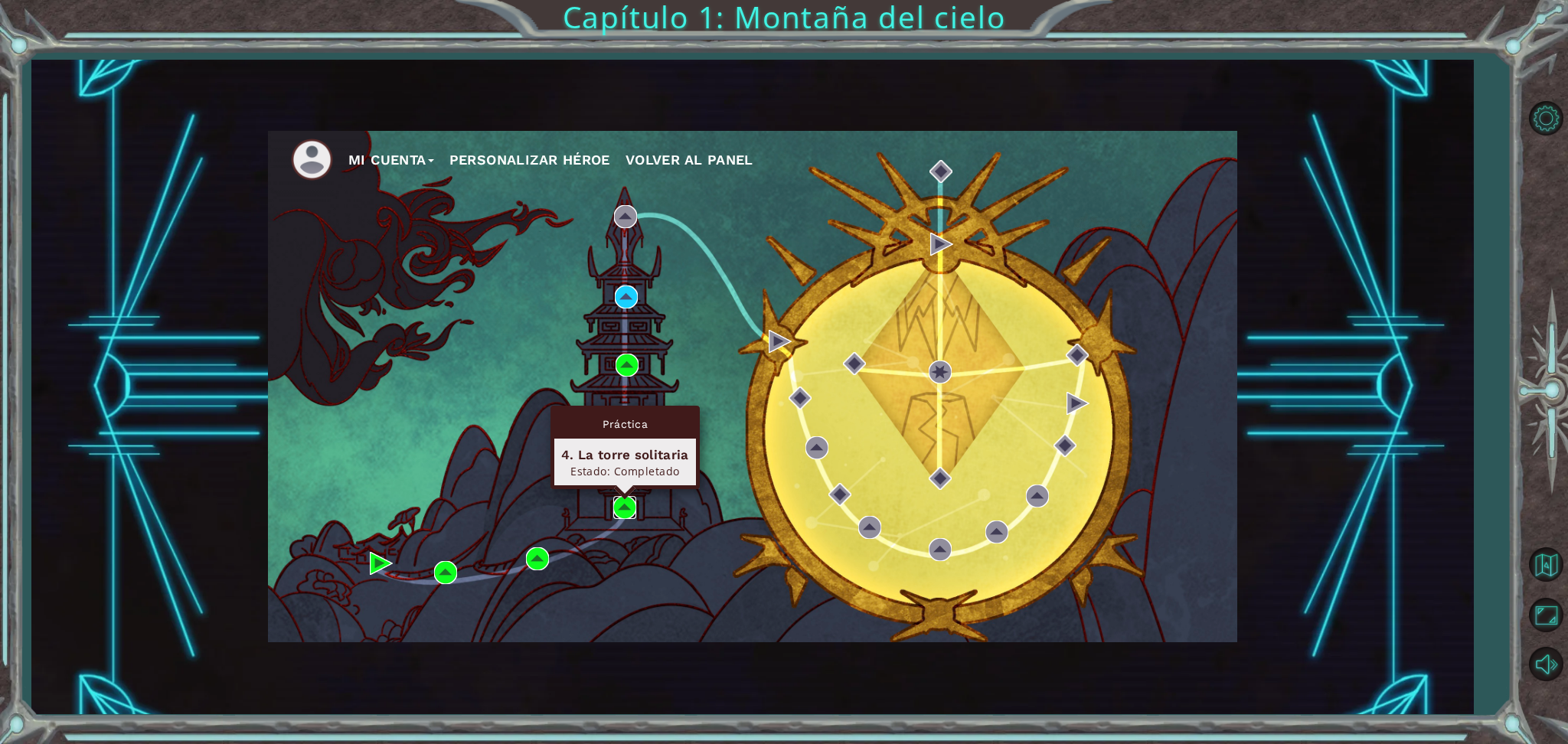
click at [632, 503] on img at bounding box center [625, 508] width 23 height 23
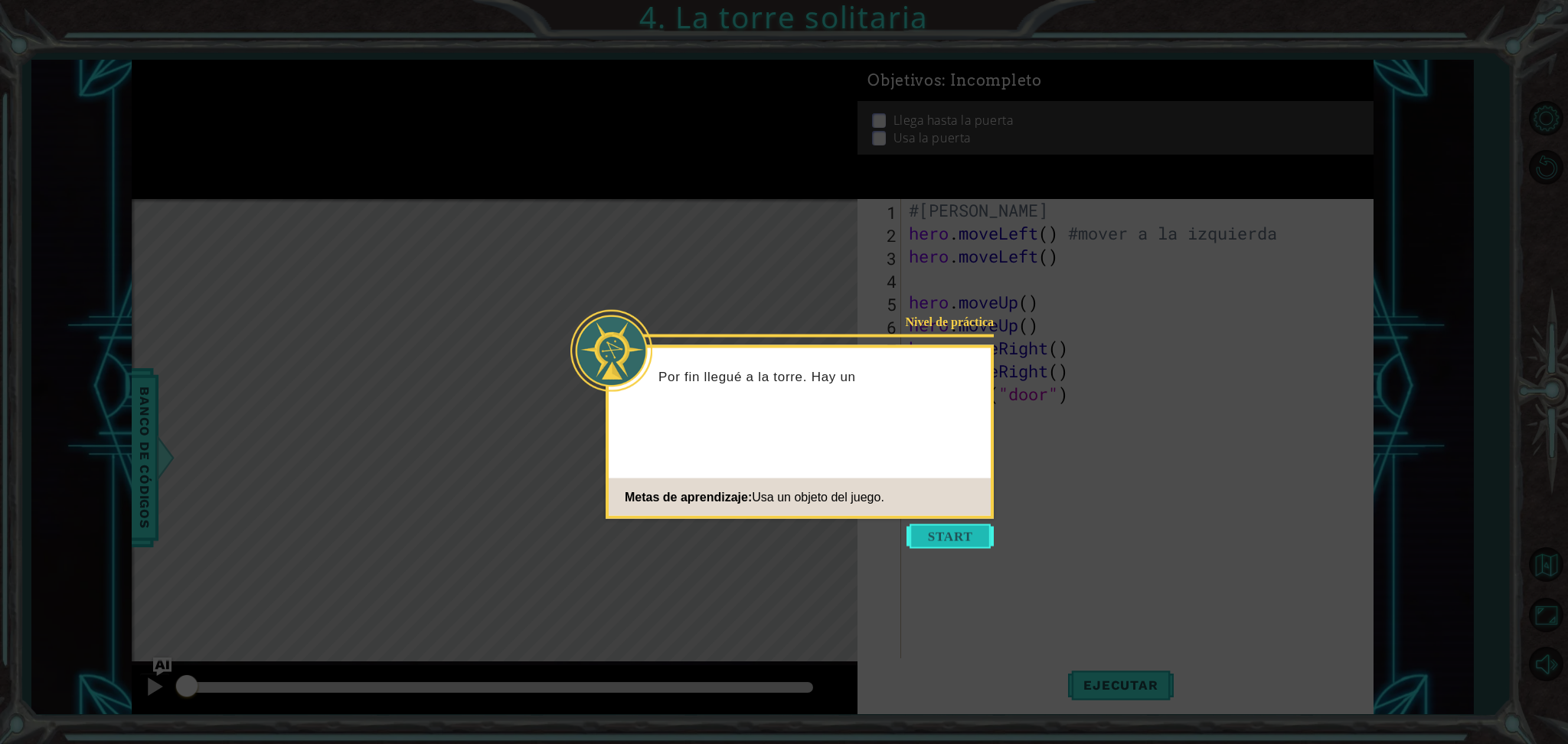
click at [946, 530] on button "Start" at bounding box center [950, 537] width 88 height 24
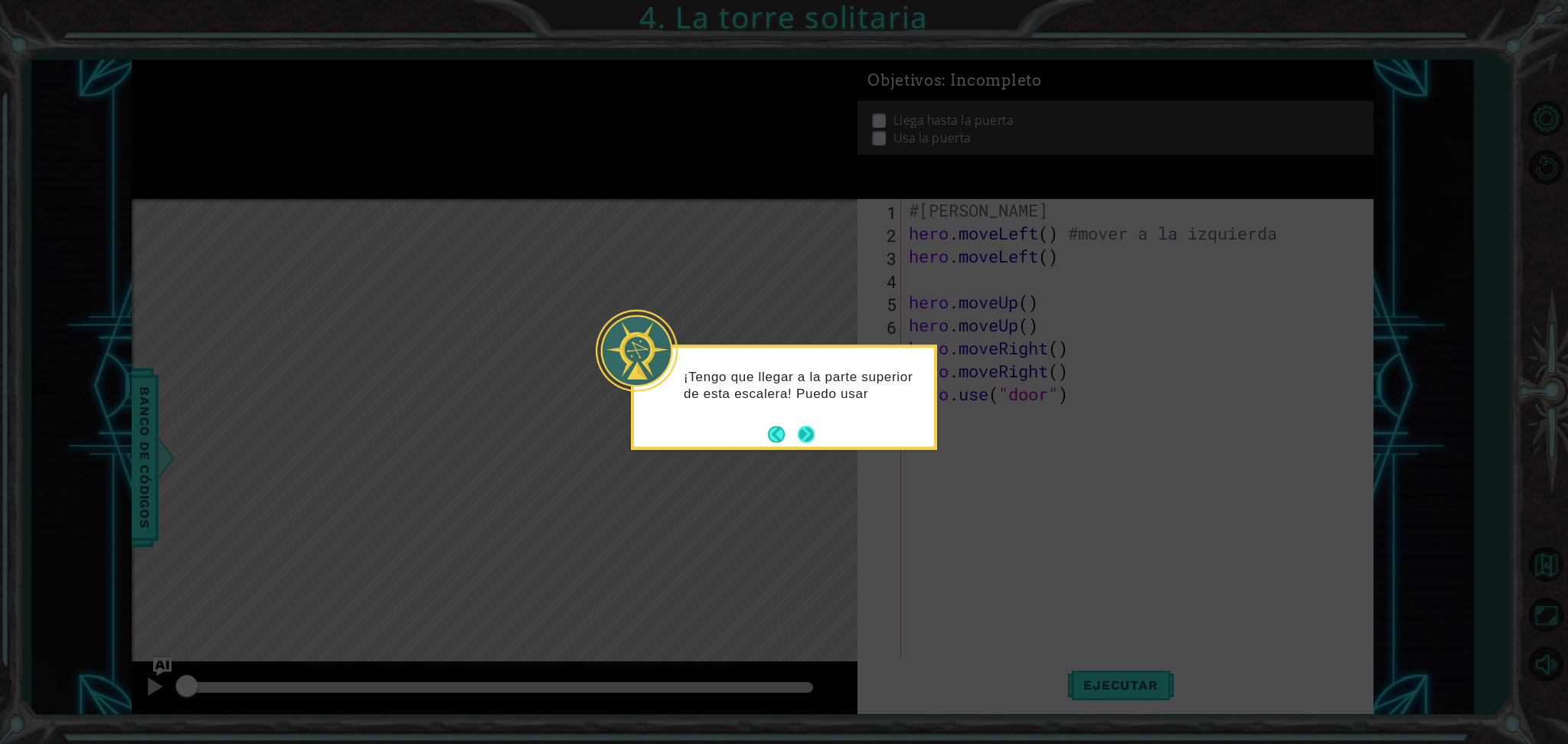
click at [801, 428] on button "Next" at bounding box center [806, 433] width 16 height 16
click at [809, 435] on button "Next" at bounding box center [806, 436] width 16 height 16
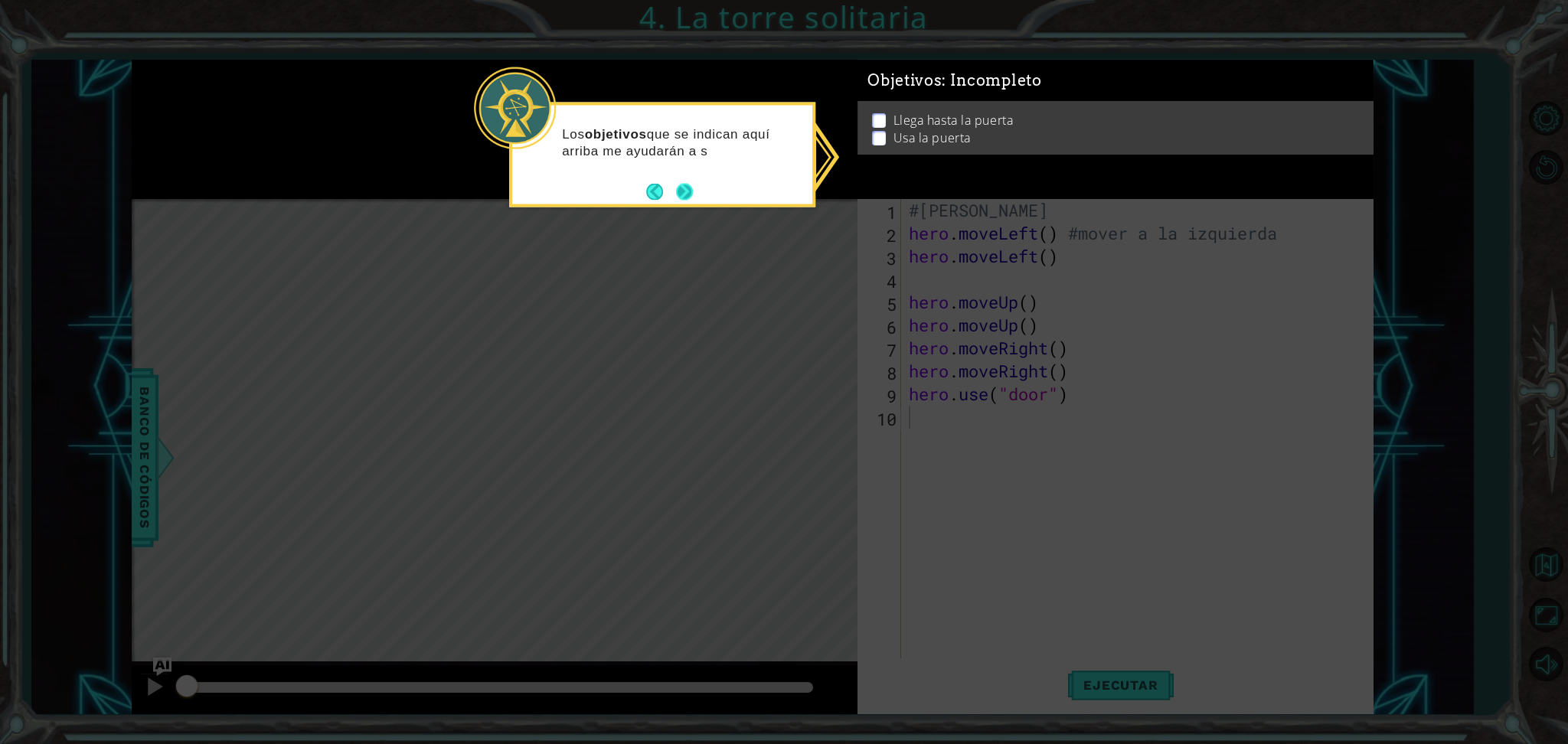
click at [680, 199] on button "Next" at bounding box center [684, 191] width 16 height 16
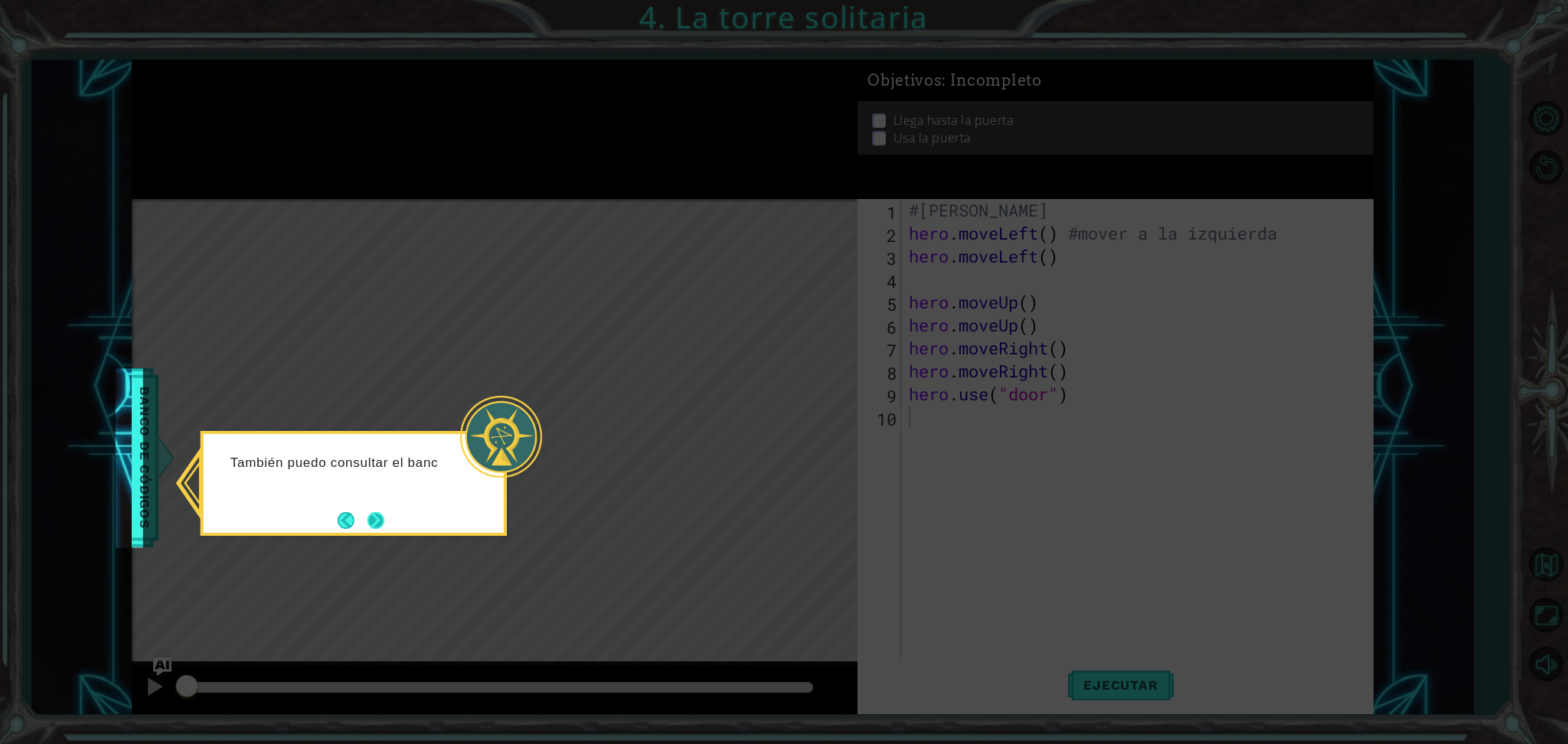
click at [369, 529] on button "Next" at bounding box center [375, 520] width 16 height 16
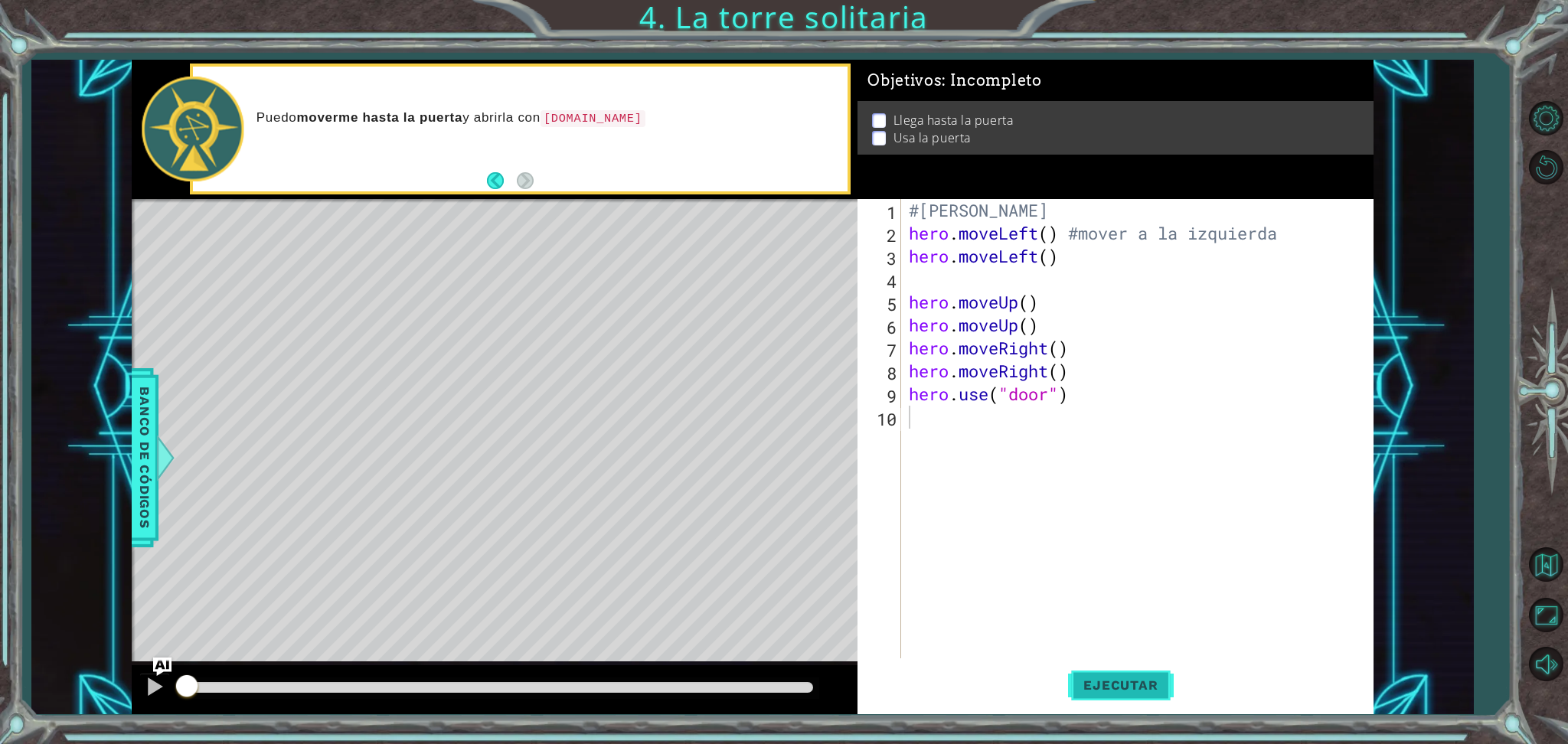
click at [1088, 683] on span "Ejecutar" at bounding box center [1120, 686] width 105 height 16
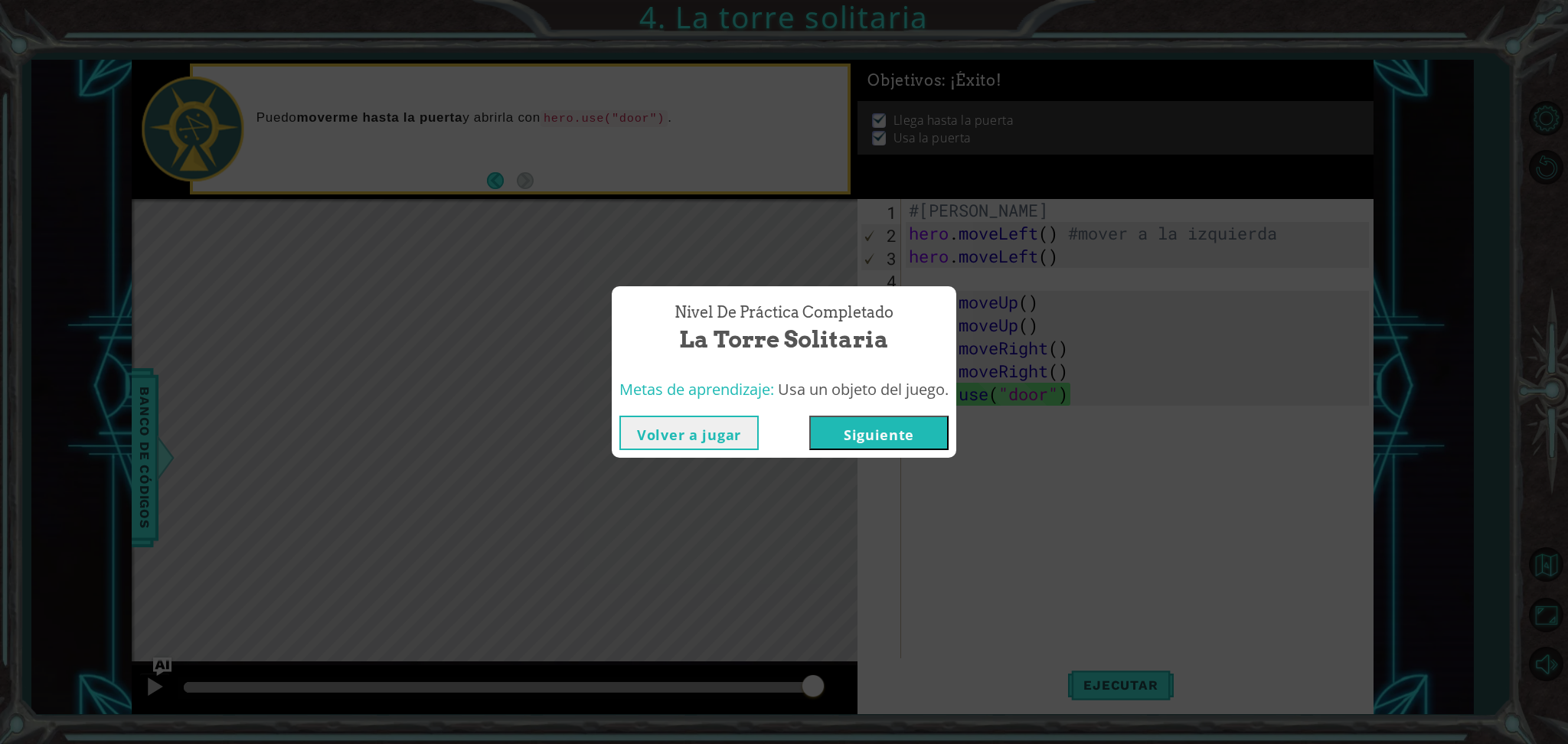
click at [693, 437] on button "Volver a jugar" at bounding box center [689, 433] width 140 height 35
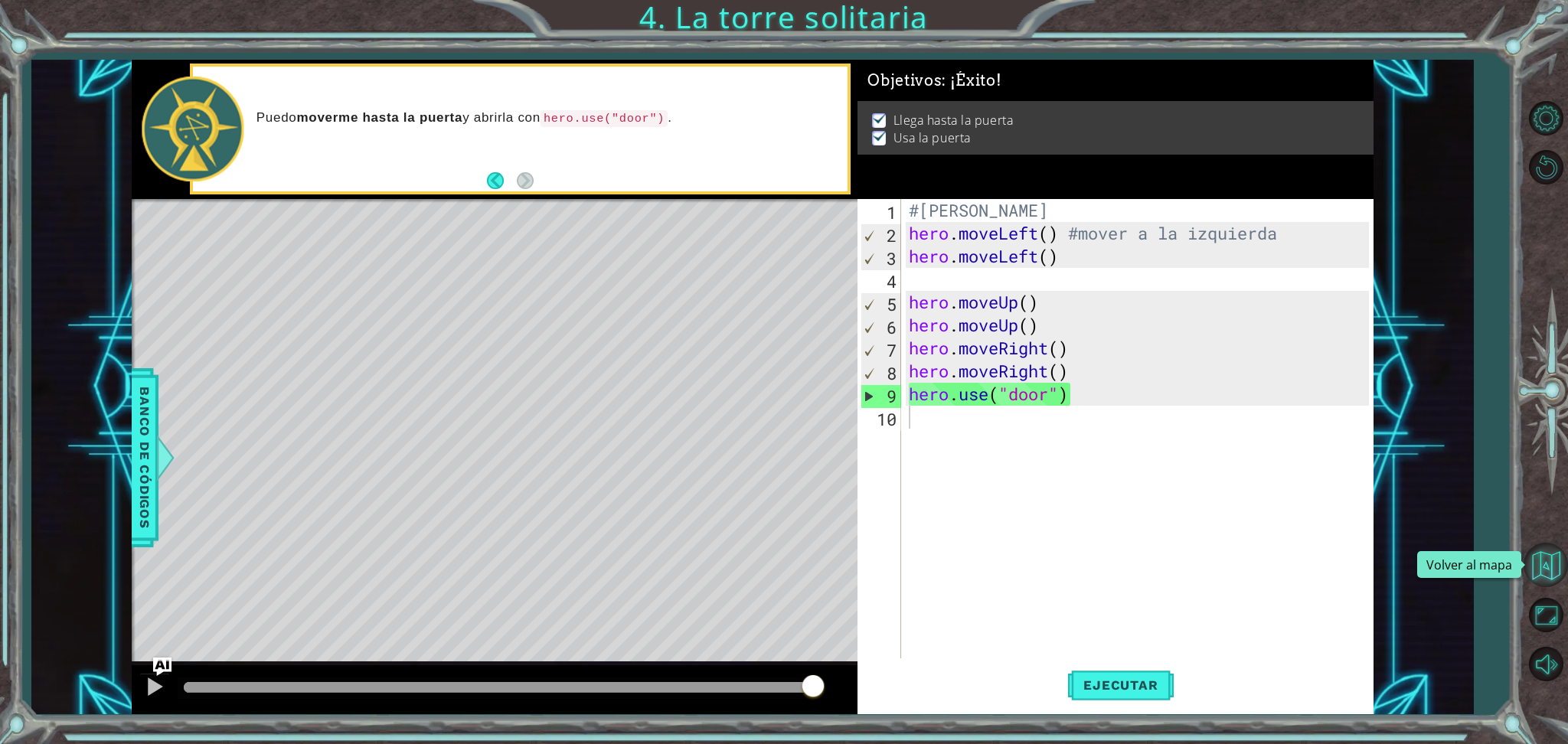
click at [1556, 570] on button "Volver al mapa" at bounding box center [1545, 564] width 44 height 44
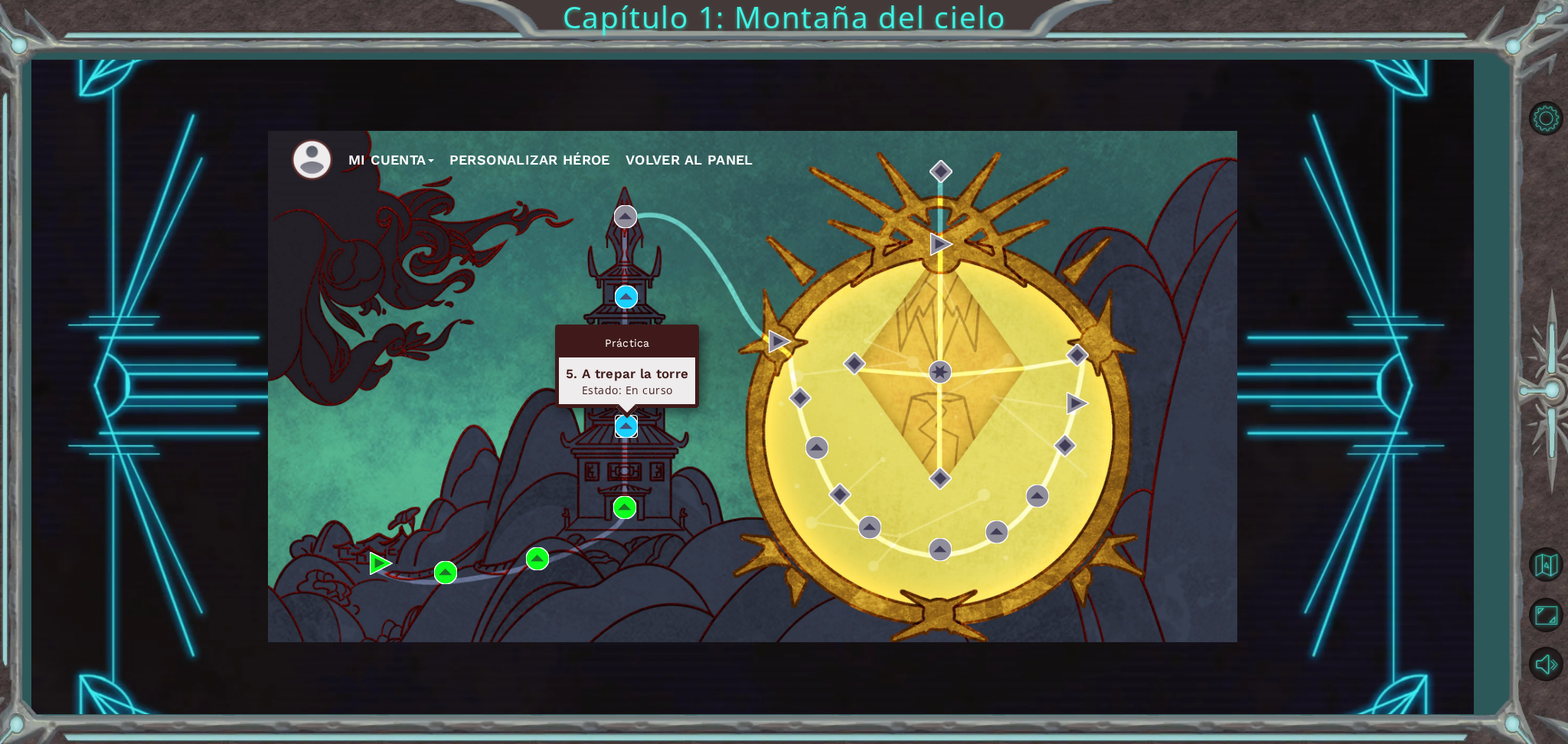
click at [617, 420] on img at bounding box center [626, 426] width 23 height 23
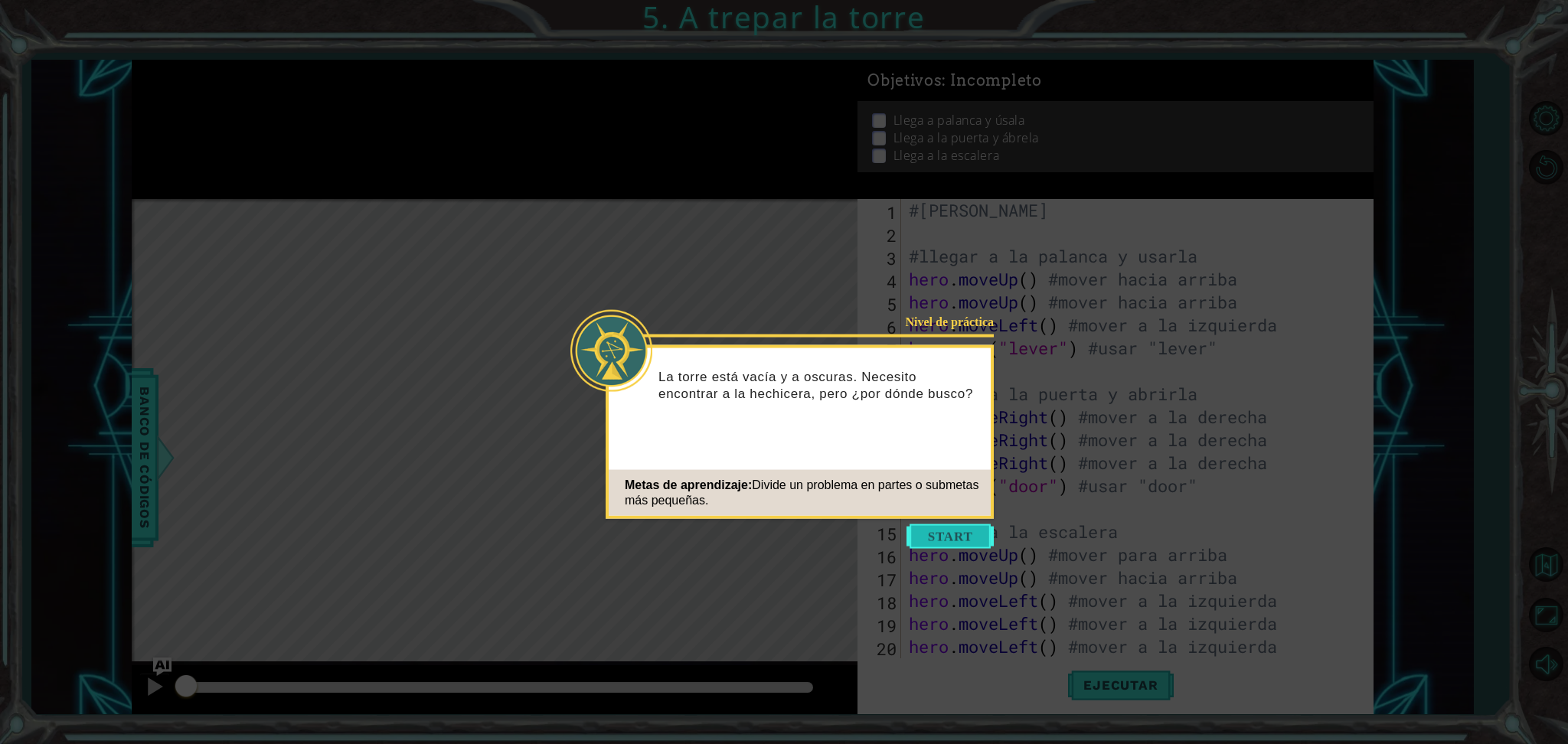
click at [952, 529] on button "Start" at bounding box center [950, 537] width 88 height 24
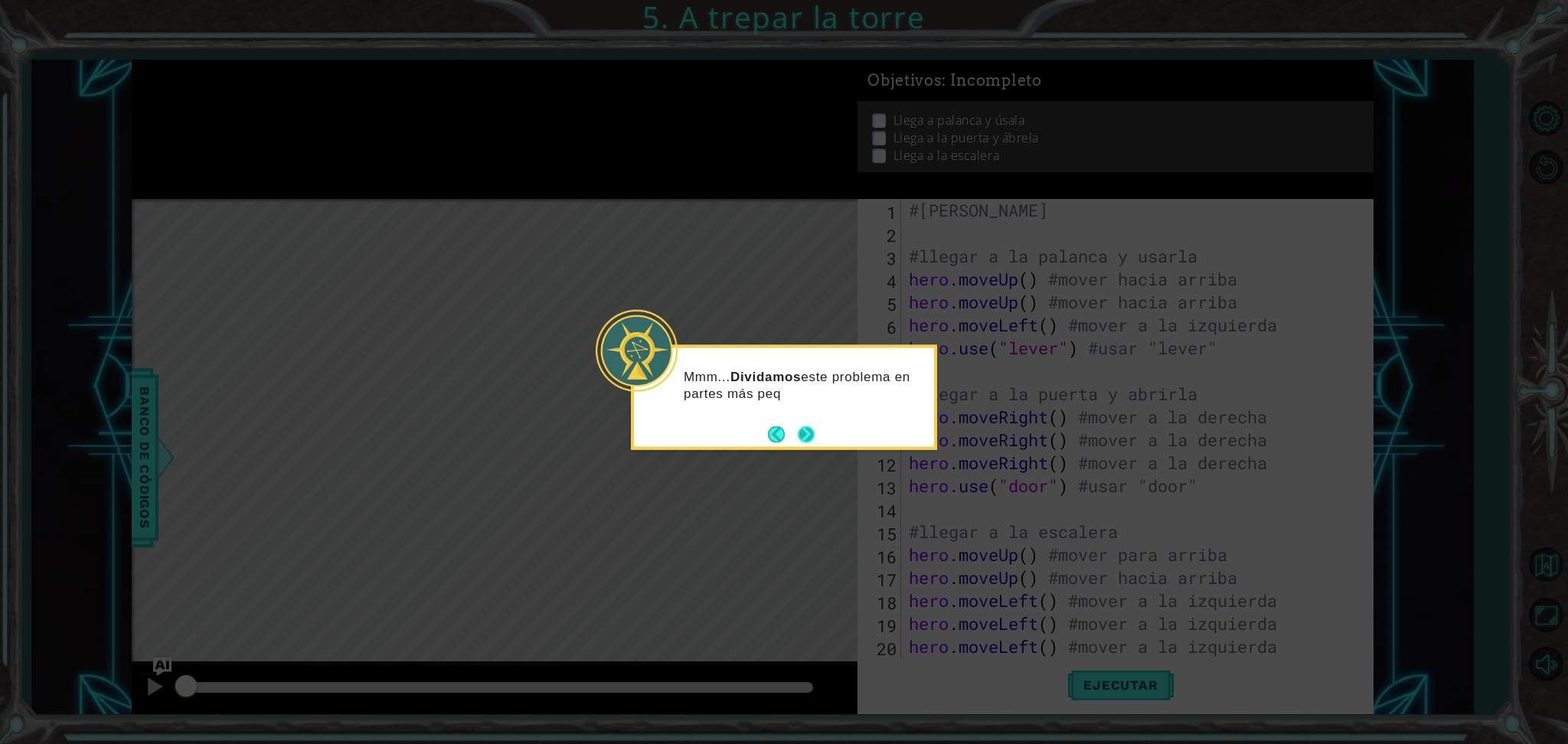
click at [798, 433] on button "Next" at bounding box center [806, 433] width 16 height 16
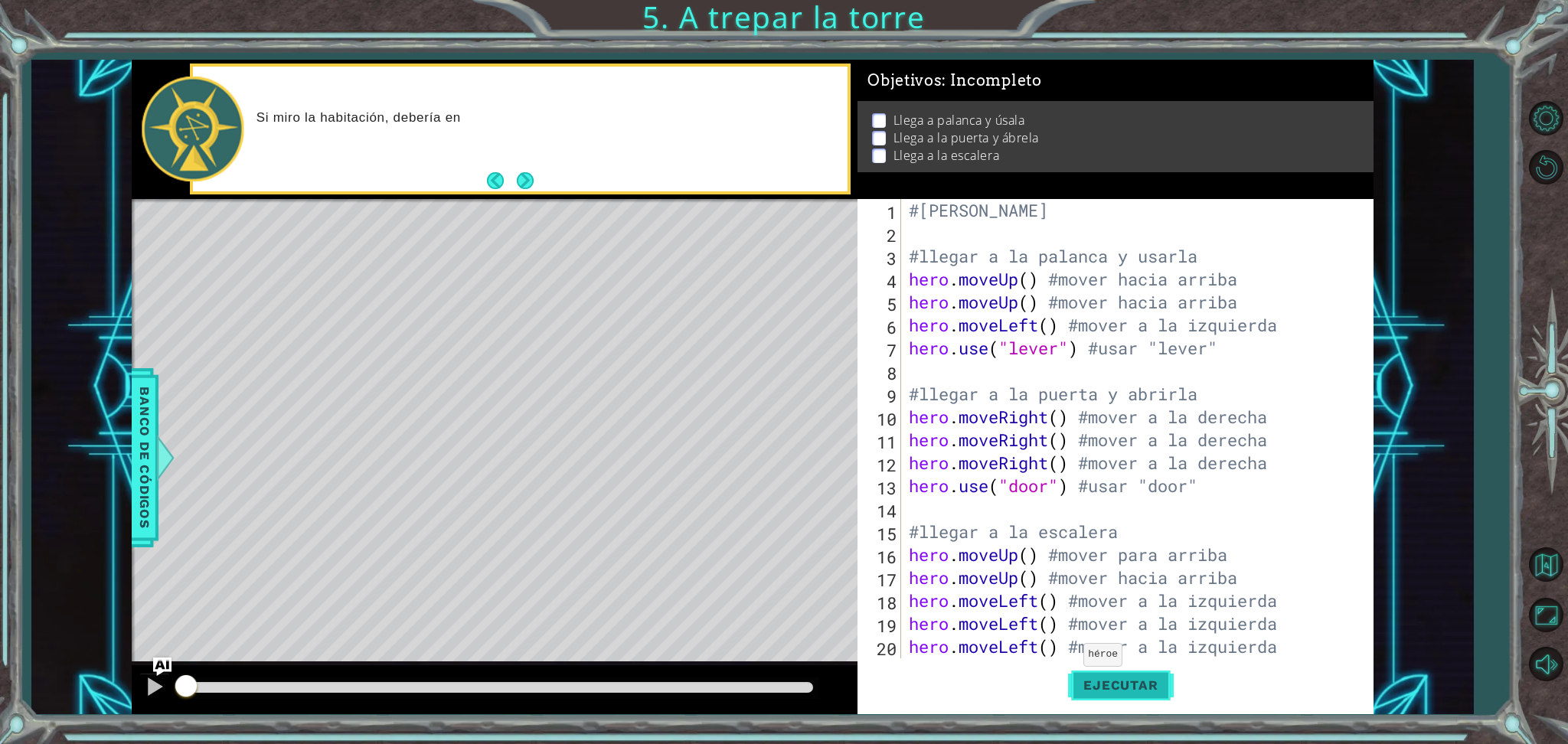
click at [1089, 690] on span "Ejecutar" at bounding box center [1120, 686] width 105 height 16
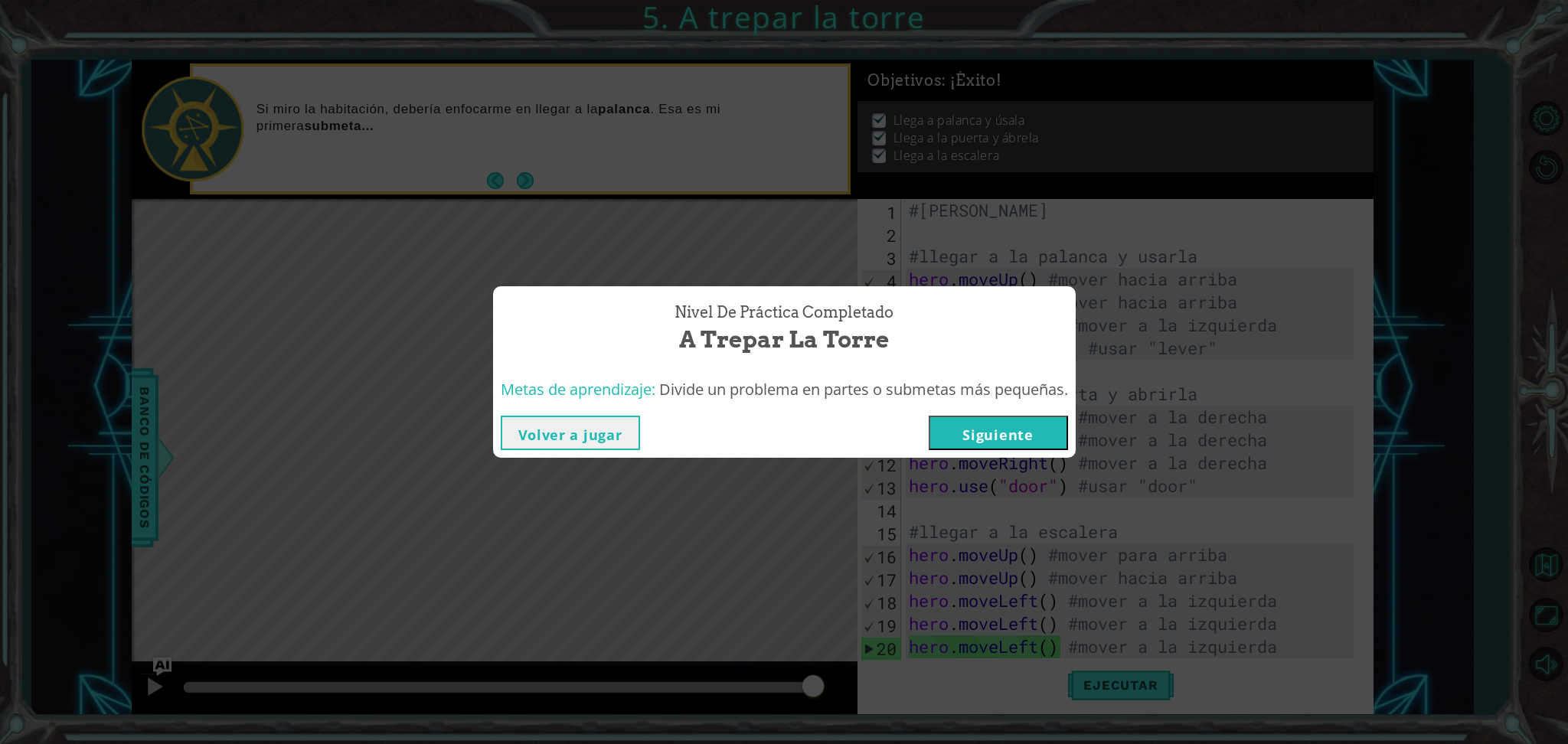
click at [587, 444] on button "Volver a jugar" at bounding box center [570, 433] width 140 height 35
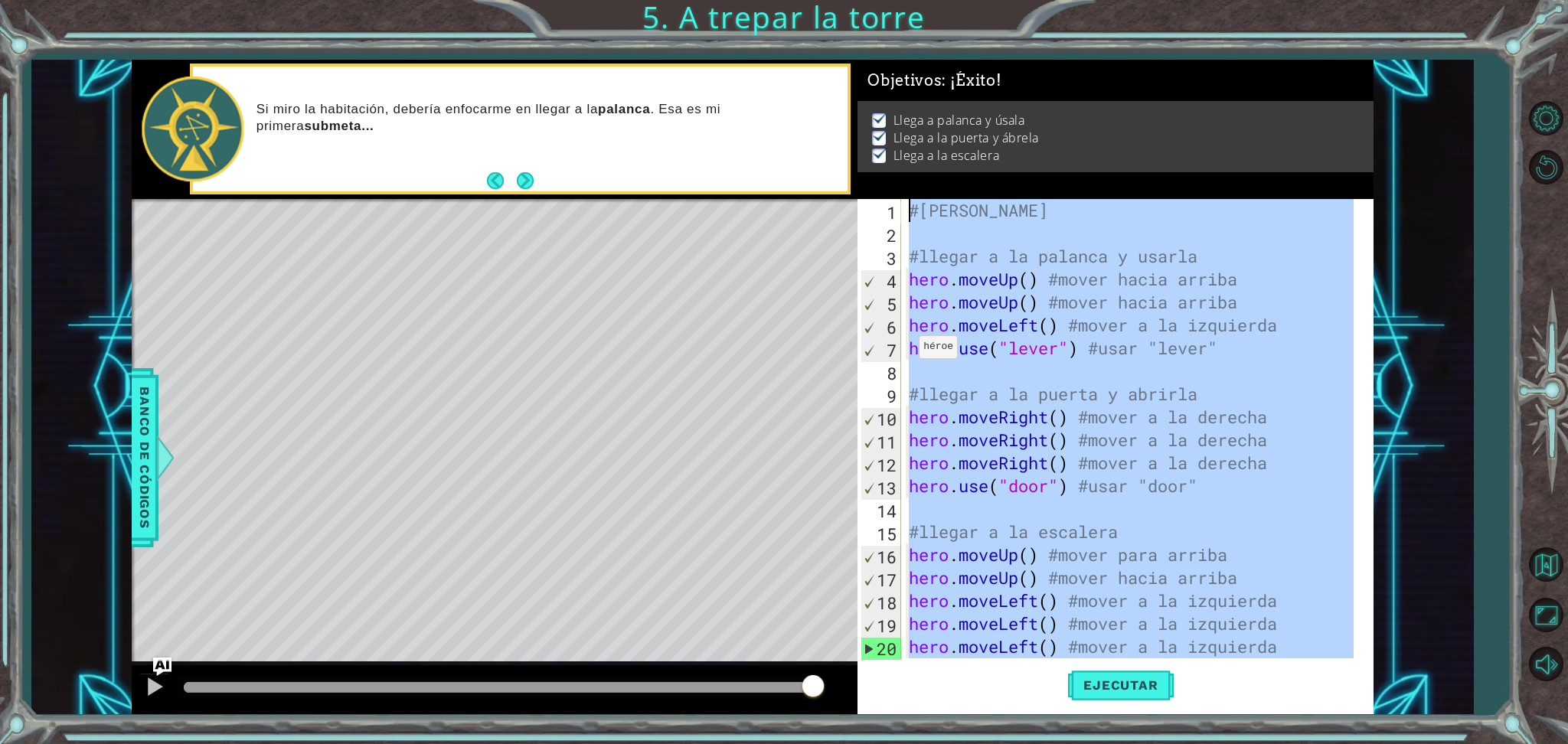
drag, startPoint x: 1227, startPoint y: 615, endPoint x: 886, endPoint y: 175, distance: 556.7
click at [886, 175] on div "Objetivos : ¡Éxito! Llega a palanca y úsala Llega a la puerta y ábrela Llega a …" at bounding box center [1116, 387] width 517 height 655
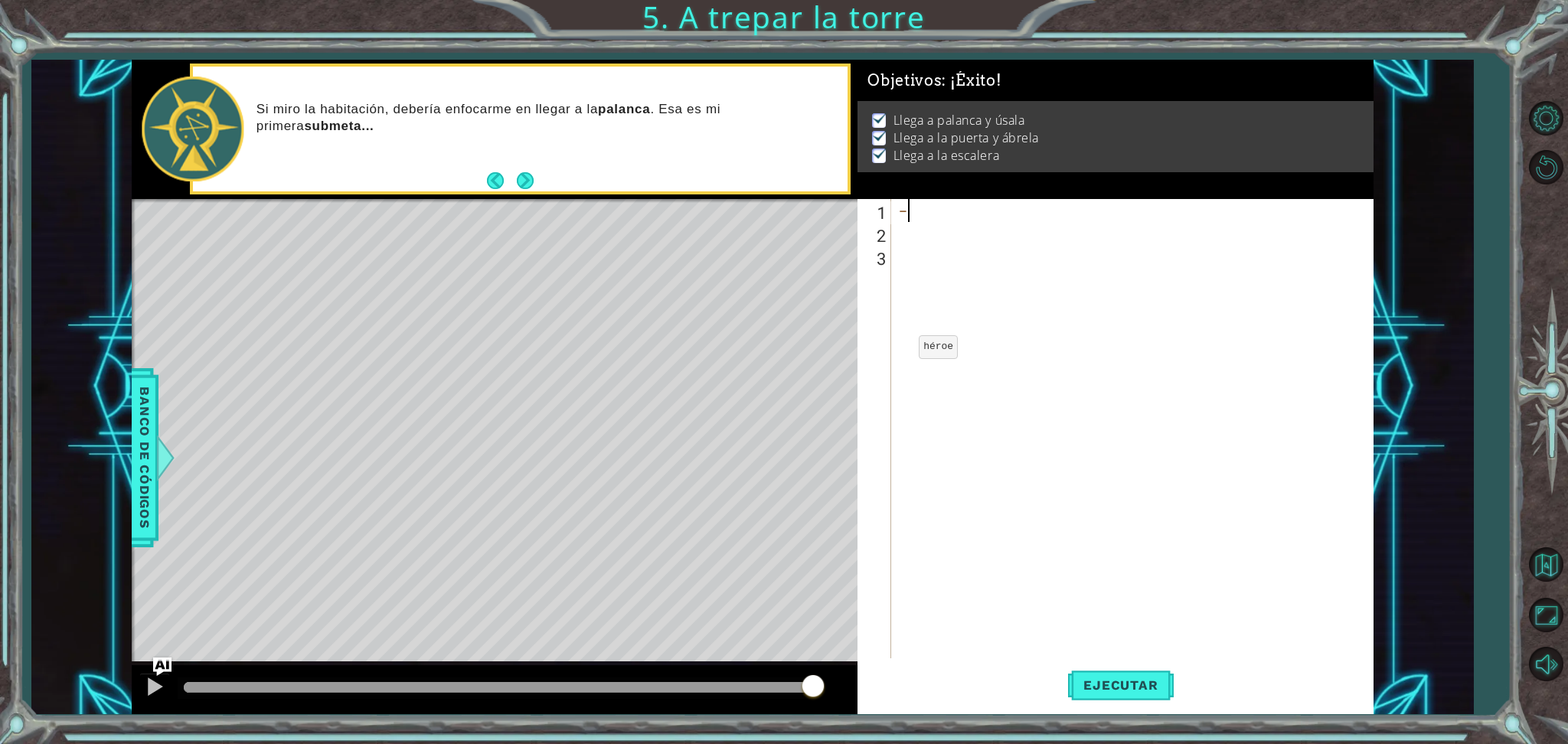
type textarea "-"
click at [161, 694] on div at bounding box center [155, 687] width 20 height 20
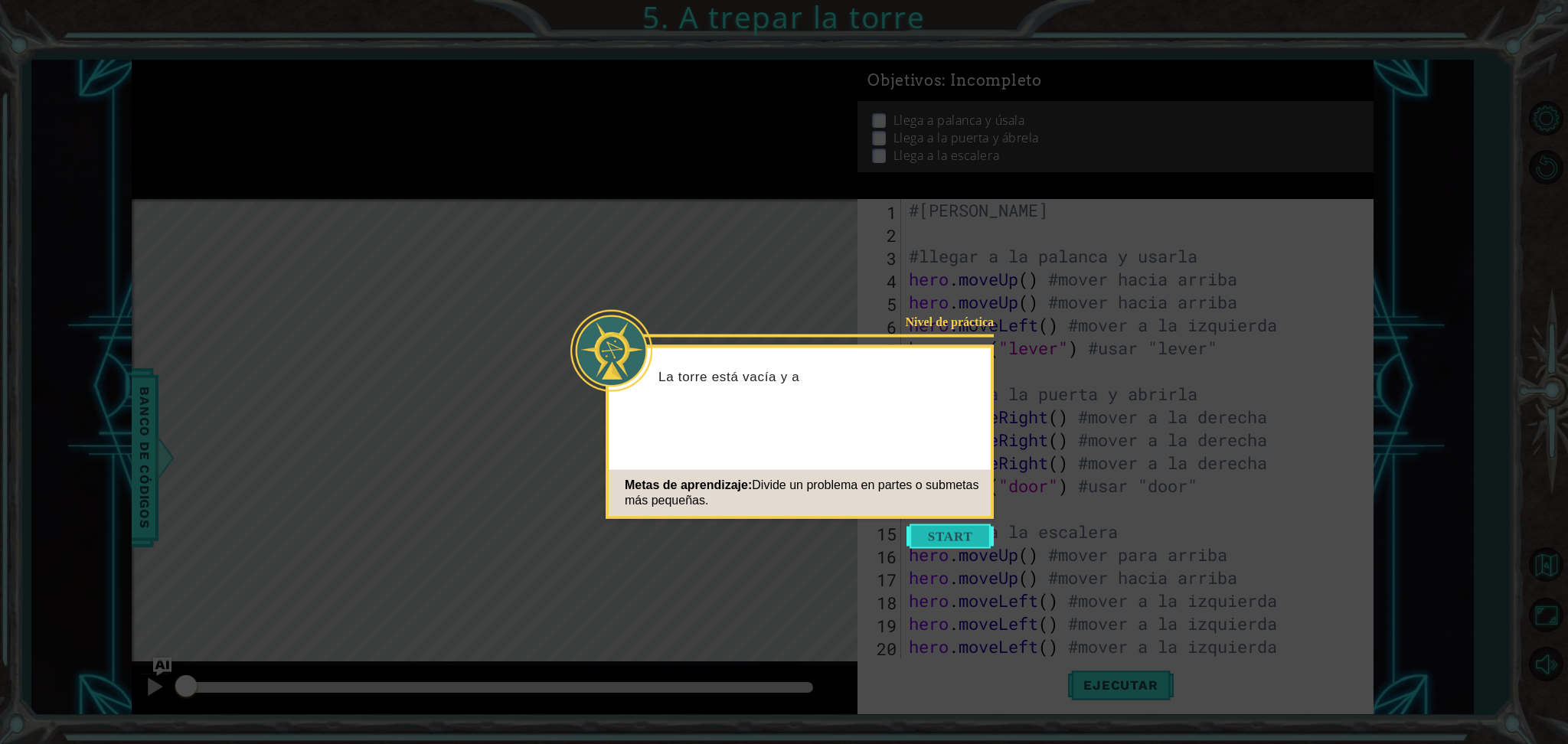
click at [958, 536] on button "Start" at bounding box center [950, 537] width 88 height 24
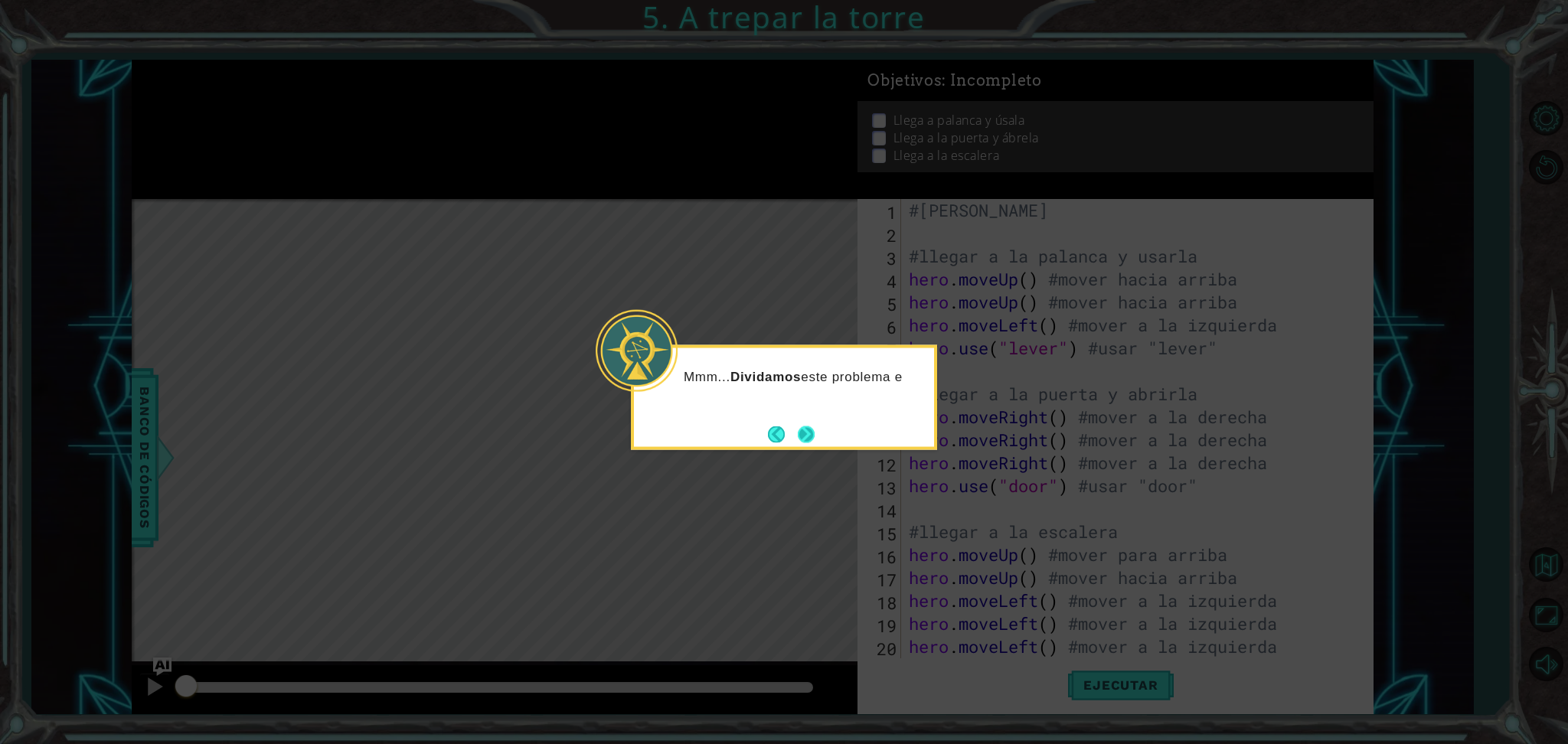
click at [804, 431] on button "Next" at bounding box center [806, 433] width 16 height 16
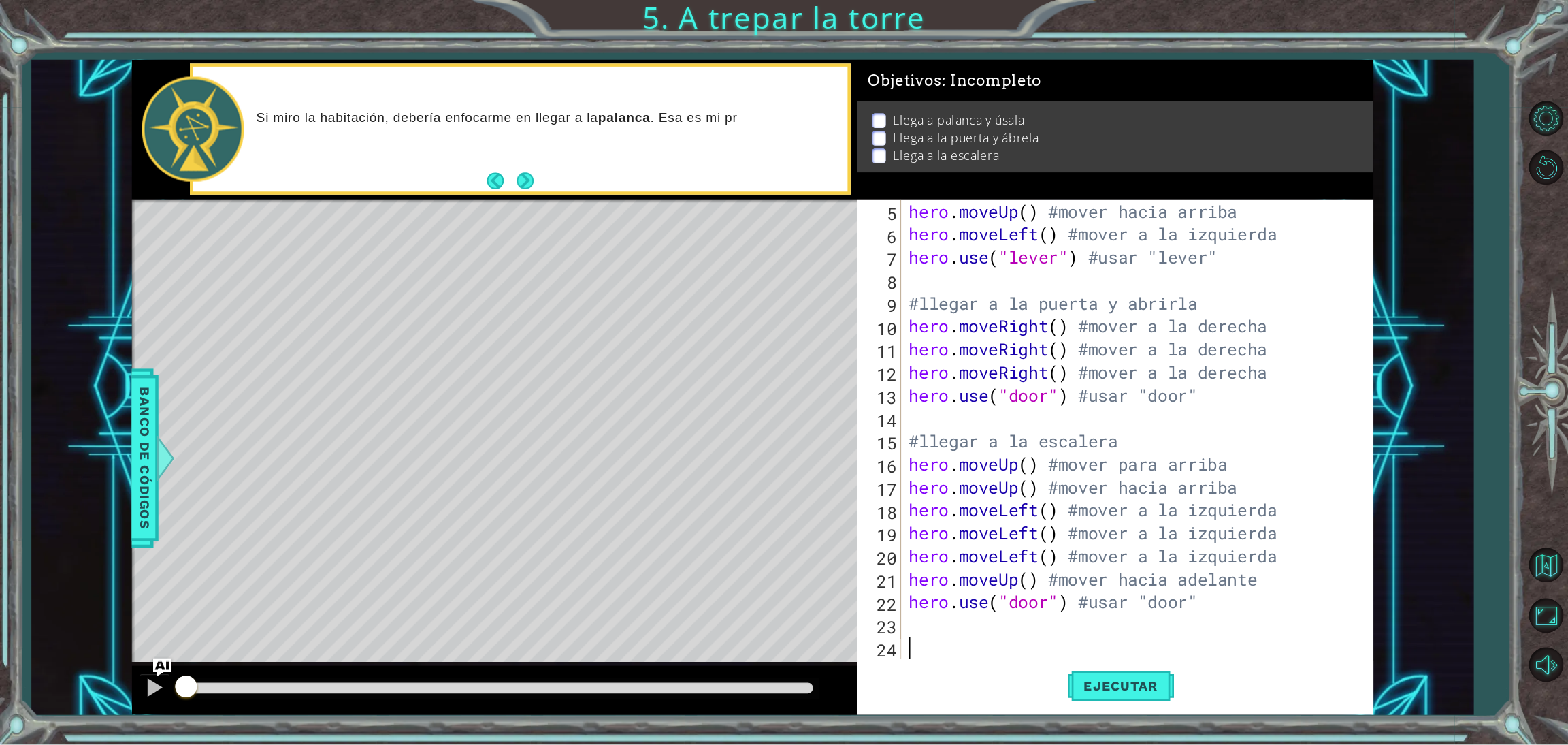
scroll to position [81, 0]
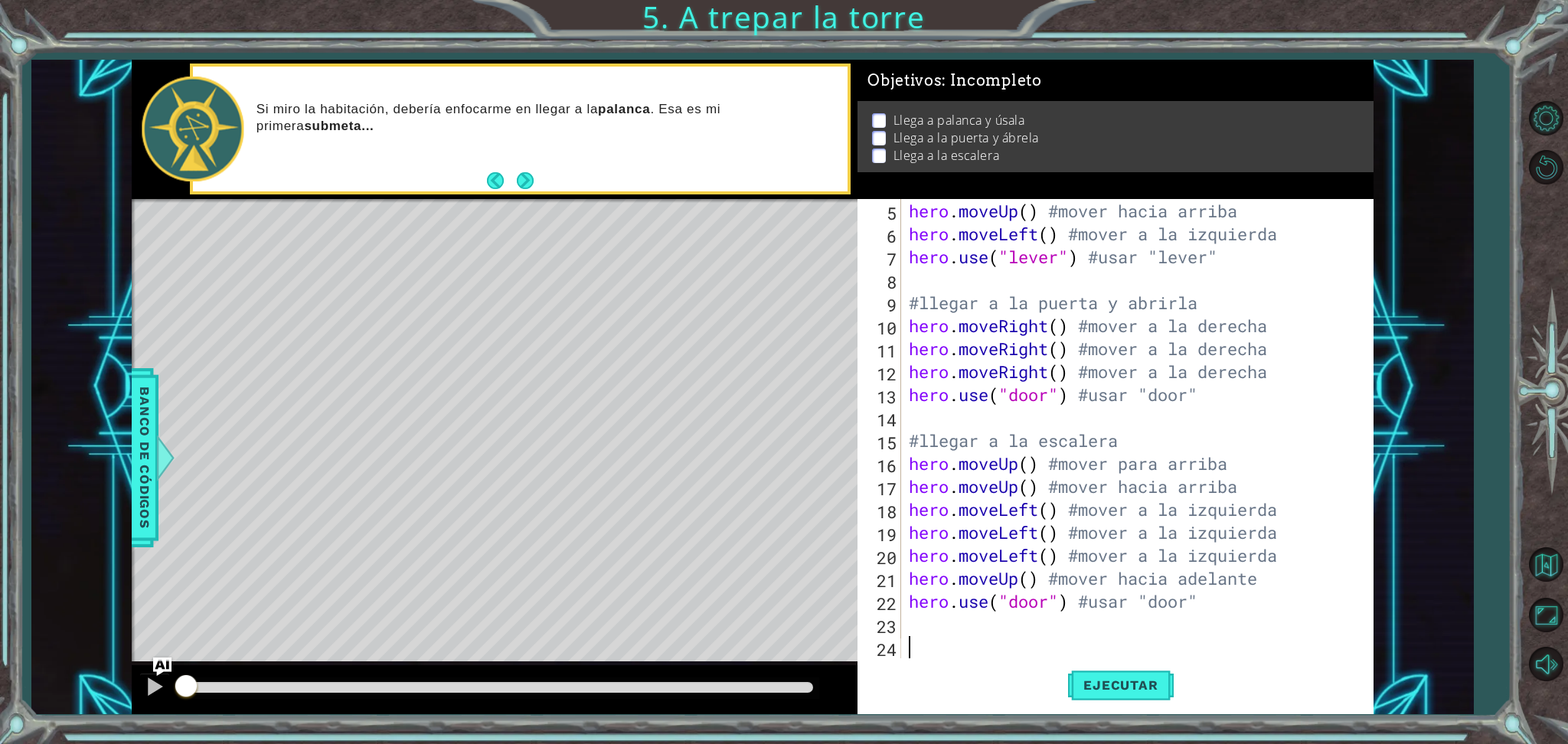
click at [1236, 616] on div "hero . moveUp ( ) #mover hacia arriba hero . moveUp ( ) #mover hacia arriba her…" at bounding box center [1133, 430] width 455 height 505
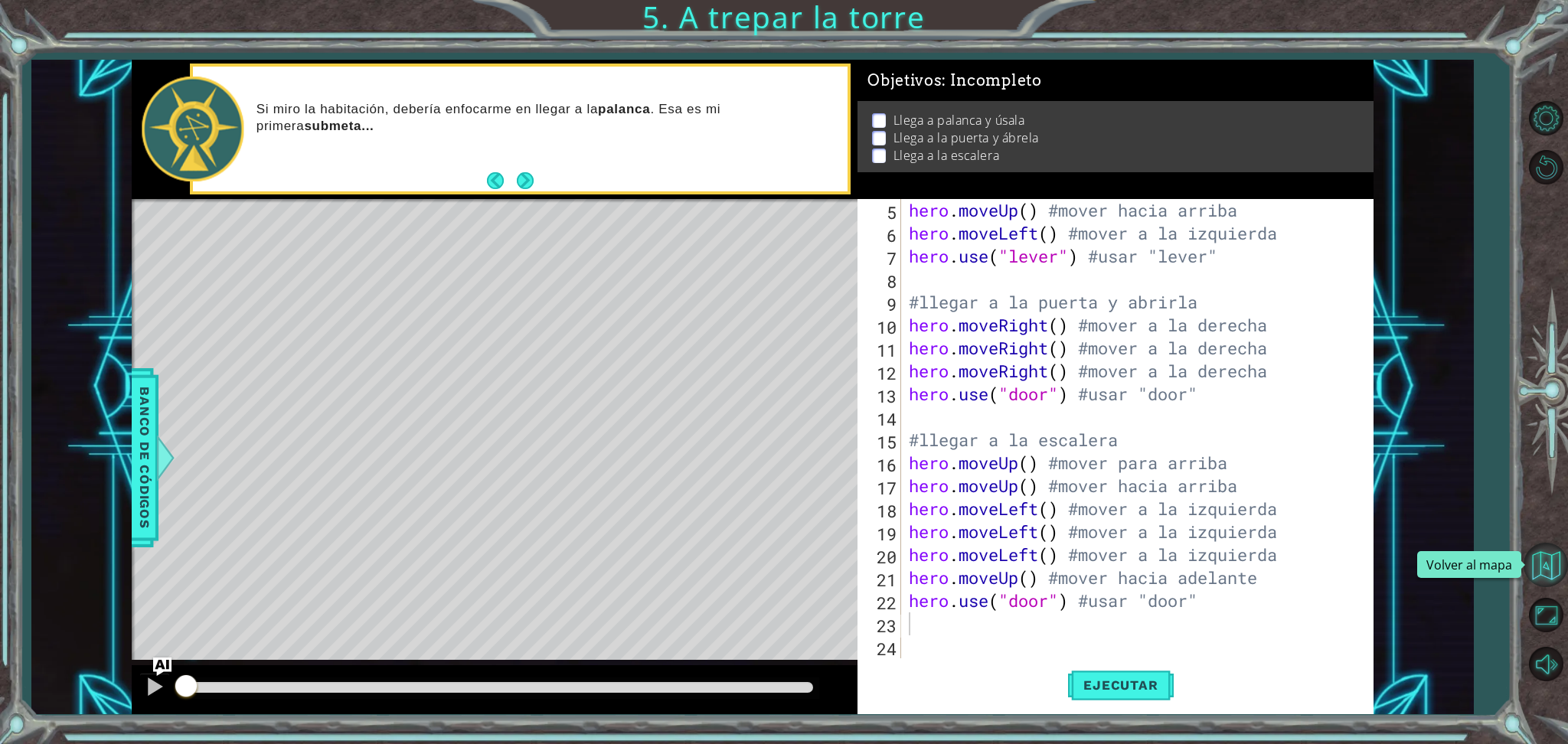
click at [1540, 569] on button "Volver al mapa" at bounding box center [1545, 564] width 44 height 44
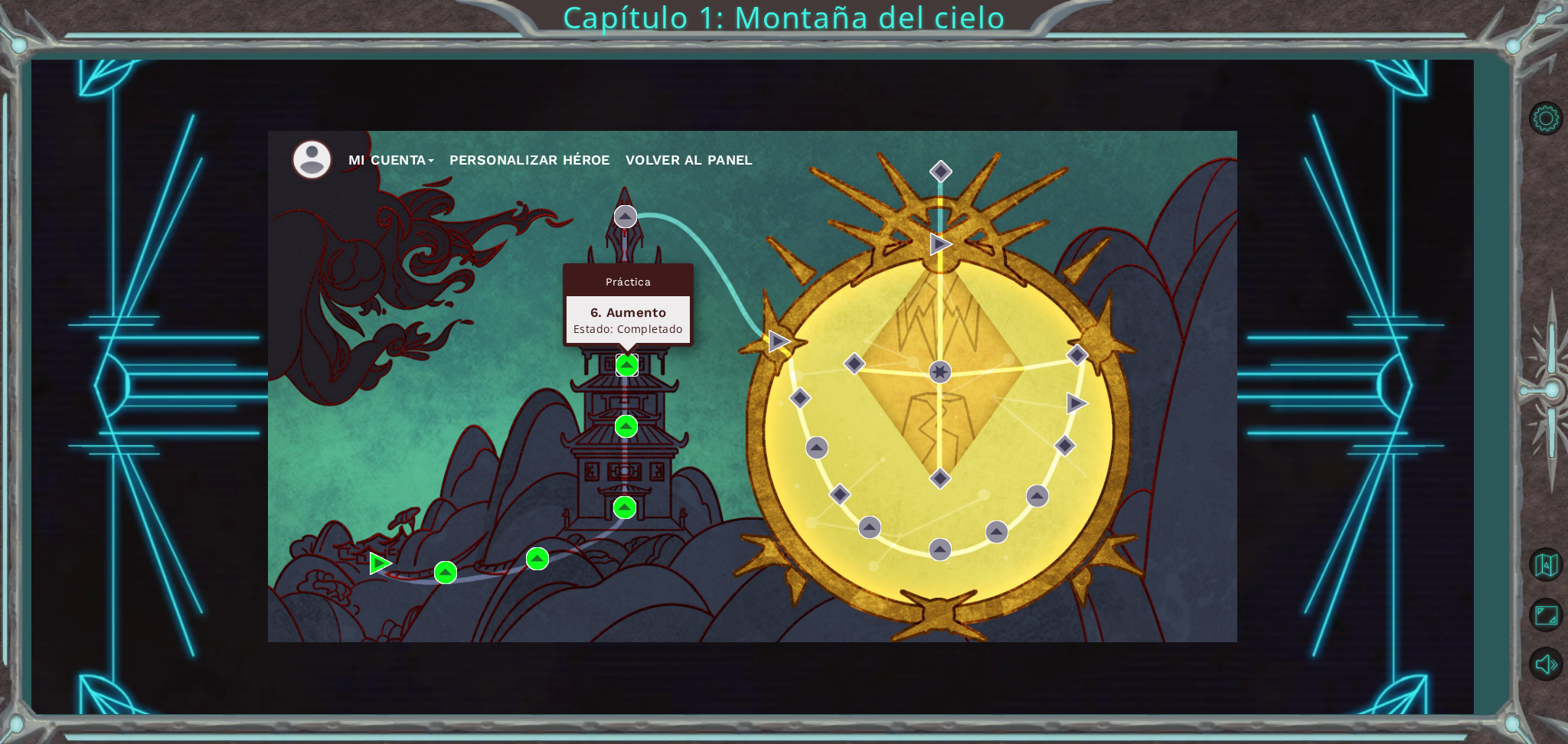
click at [633, 361] on img at bounding box center [627, 365] width 23 height 23
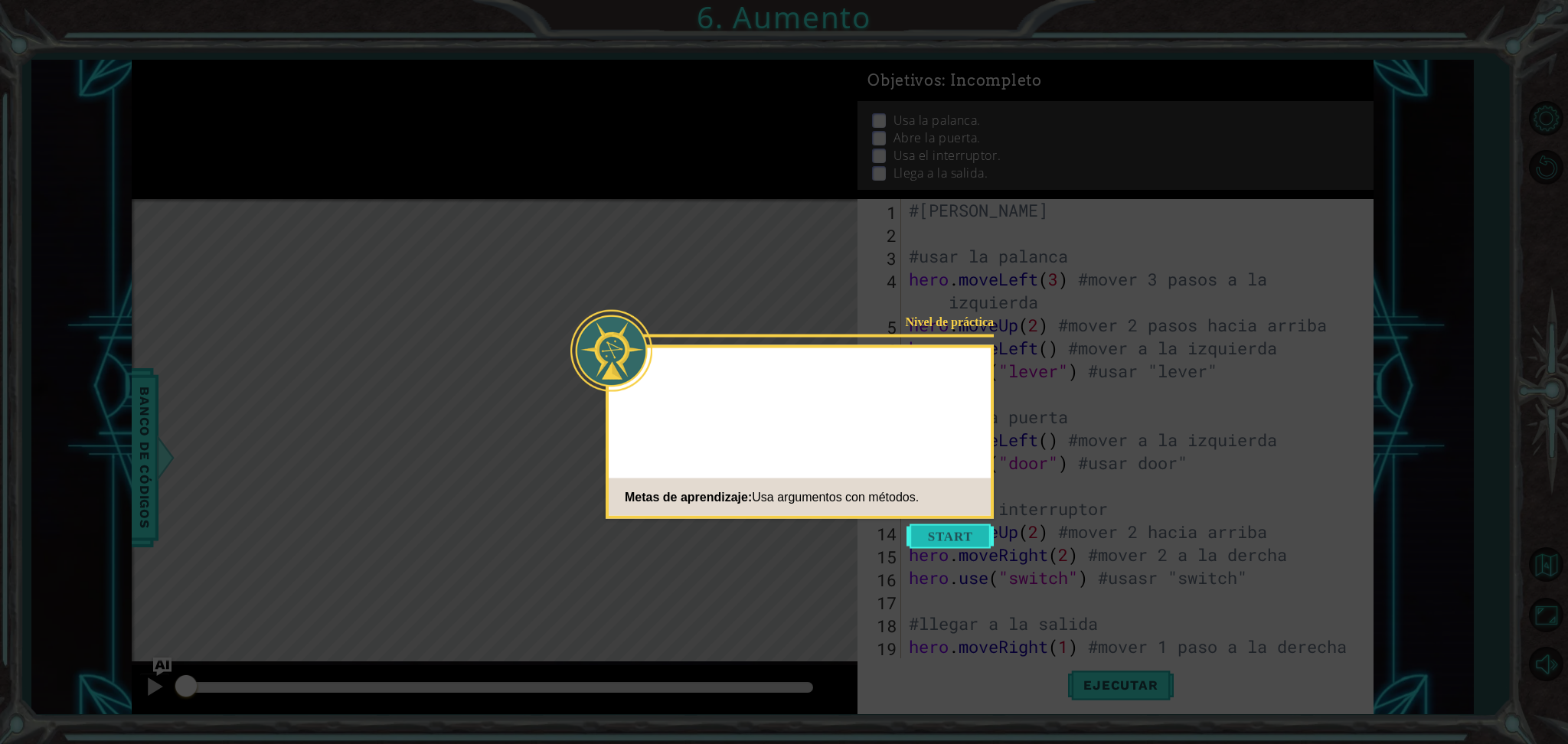
click at [966, 536] on button "Start" at bounding box center [950, 537] width 88 height 24
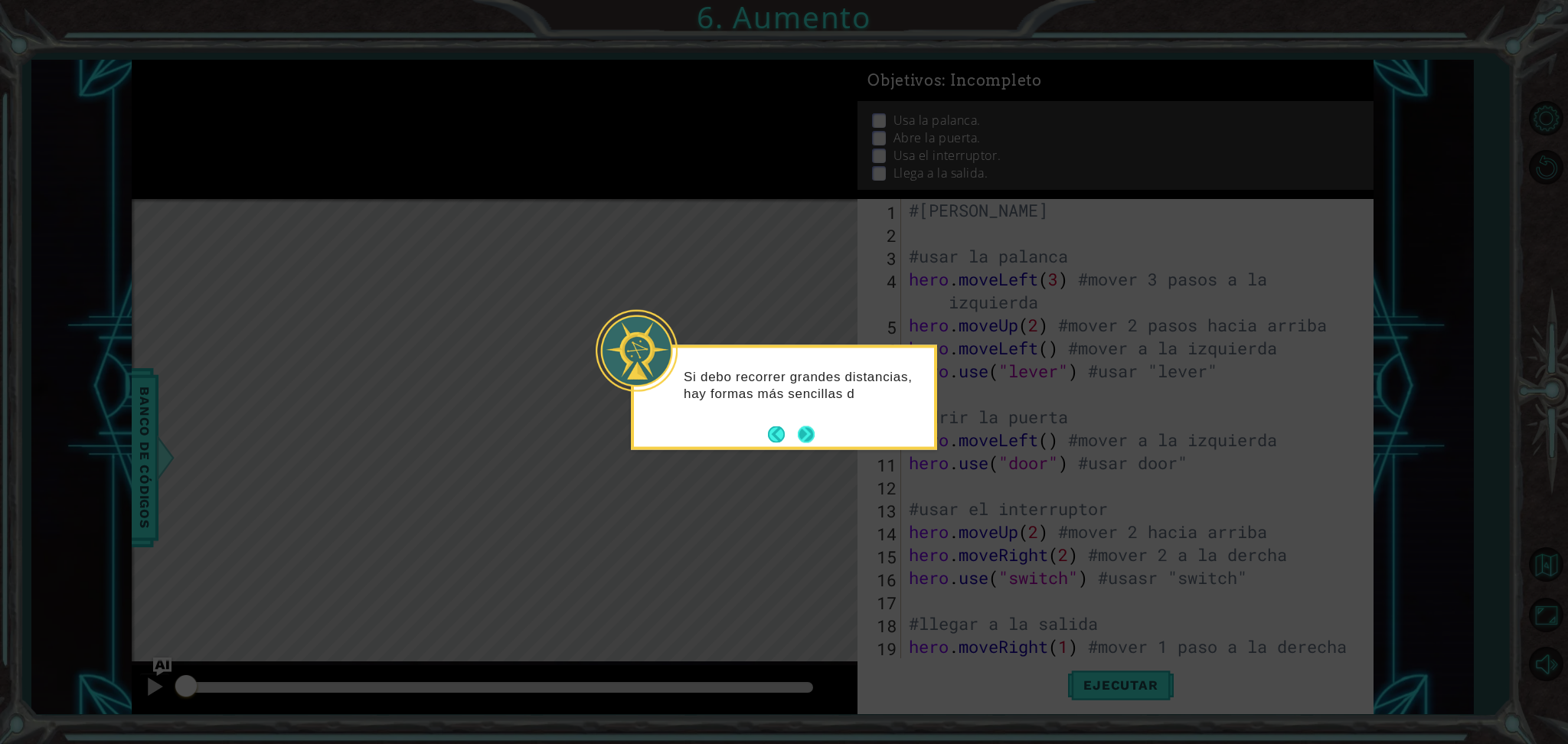
click at [804, 434] on button "Next" at bounding box center [807, 435] width 23 height 23
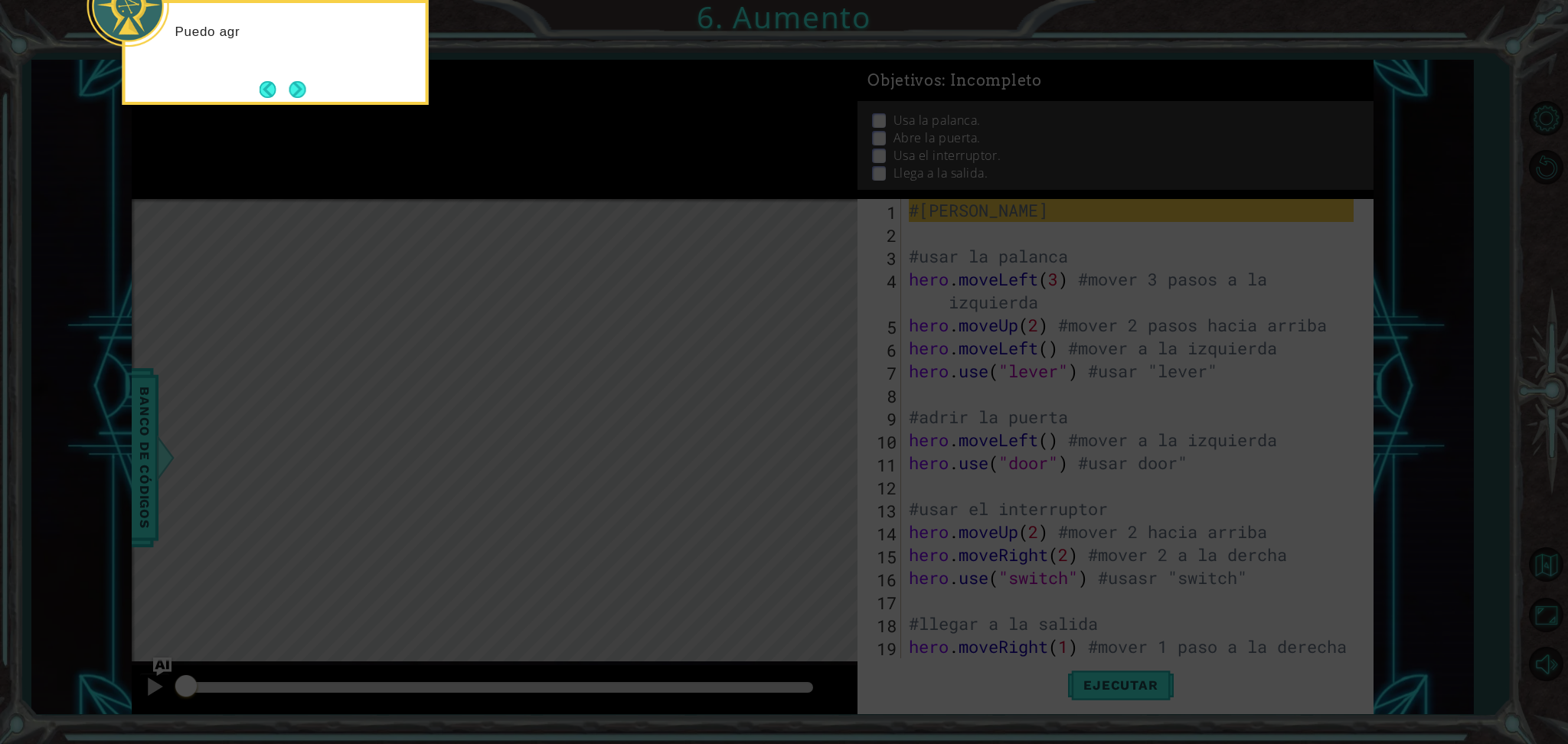
click at [804, 434] on icon at bounding box center [784, 110] width 1568 height 1267
click at [300, 93] on div "Puedo agregar el número 3 a hero.moveLeft(3) (héroe.moverIzquierda(3)). El núme…" at bounding box center [276, 54] width 300 height 101
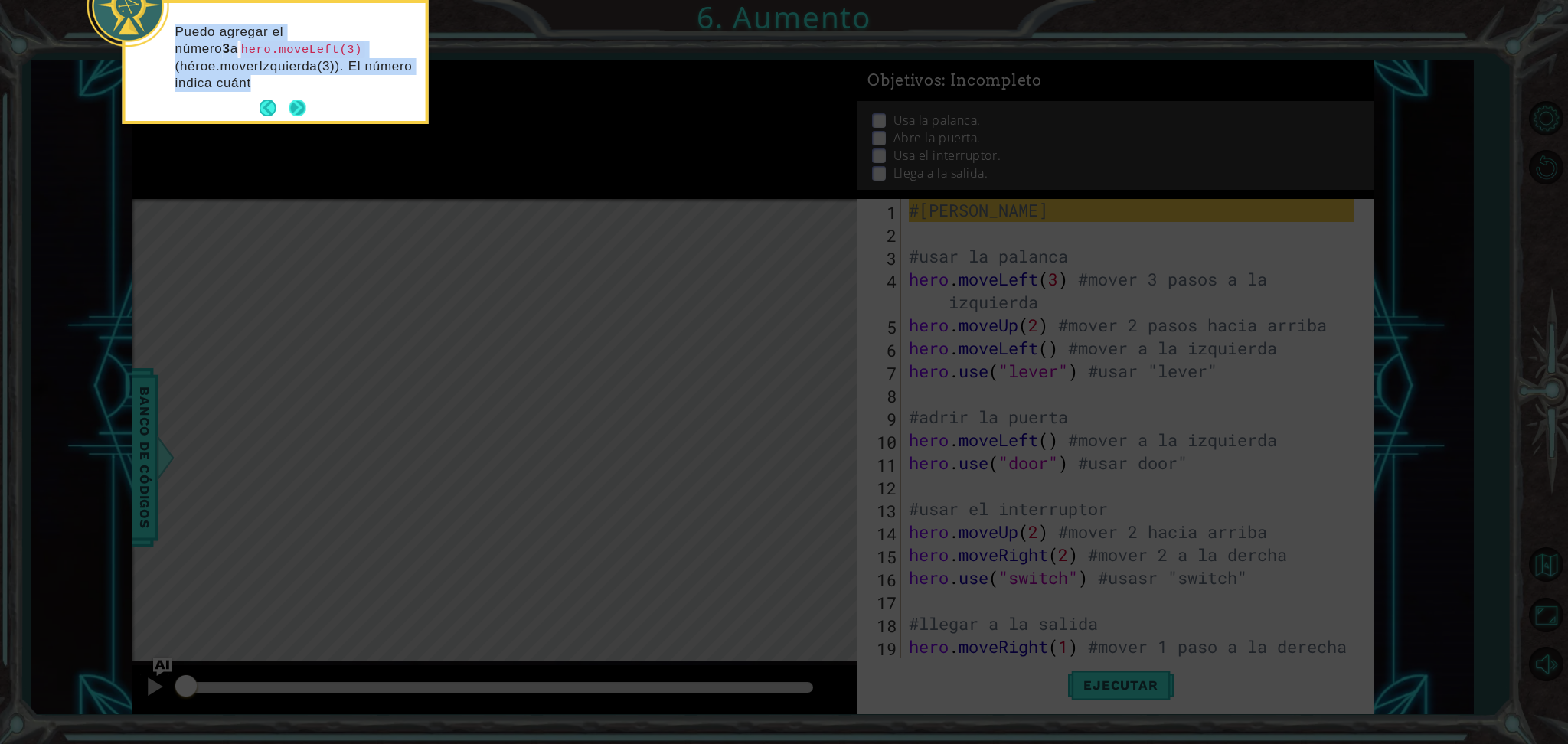
click at [300, 93] on div "Puedo agregar el número 3 a hero.moveLeft(3) (héroe.moverIzquierda(3)). El núme…" at bounding box center [276, 65] width 300 height 112
click at [300, 111] on button "Next" at bounding box center [298, 109] width 19 height 19
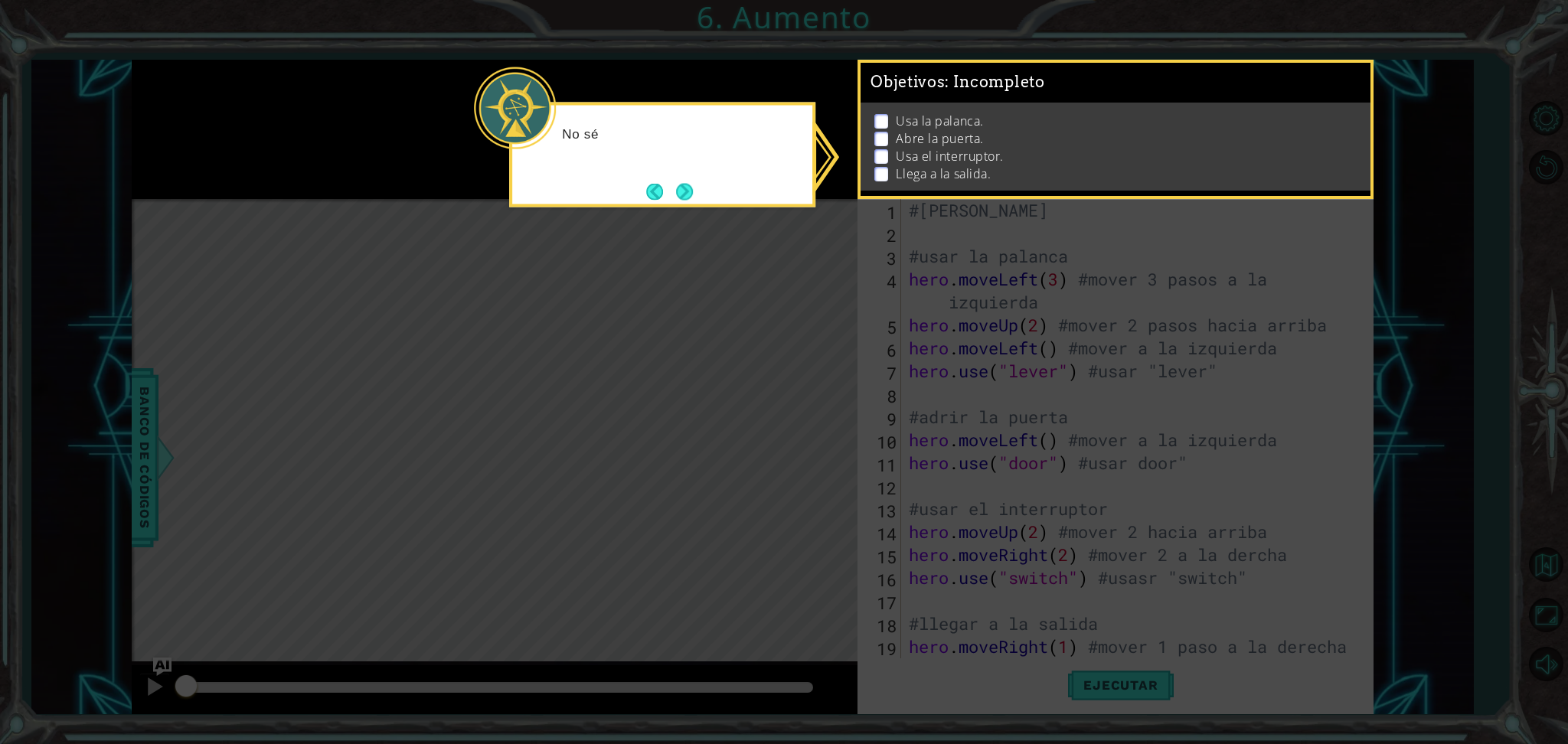
click at [300, 111] on icon at bounding box center [784, 372] width 1568 height 744
click at [685, 197] on button "Next" at bounding box center [684, 191] width 25 height 25
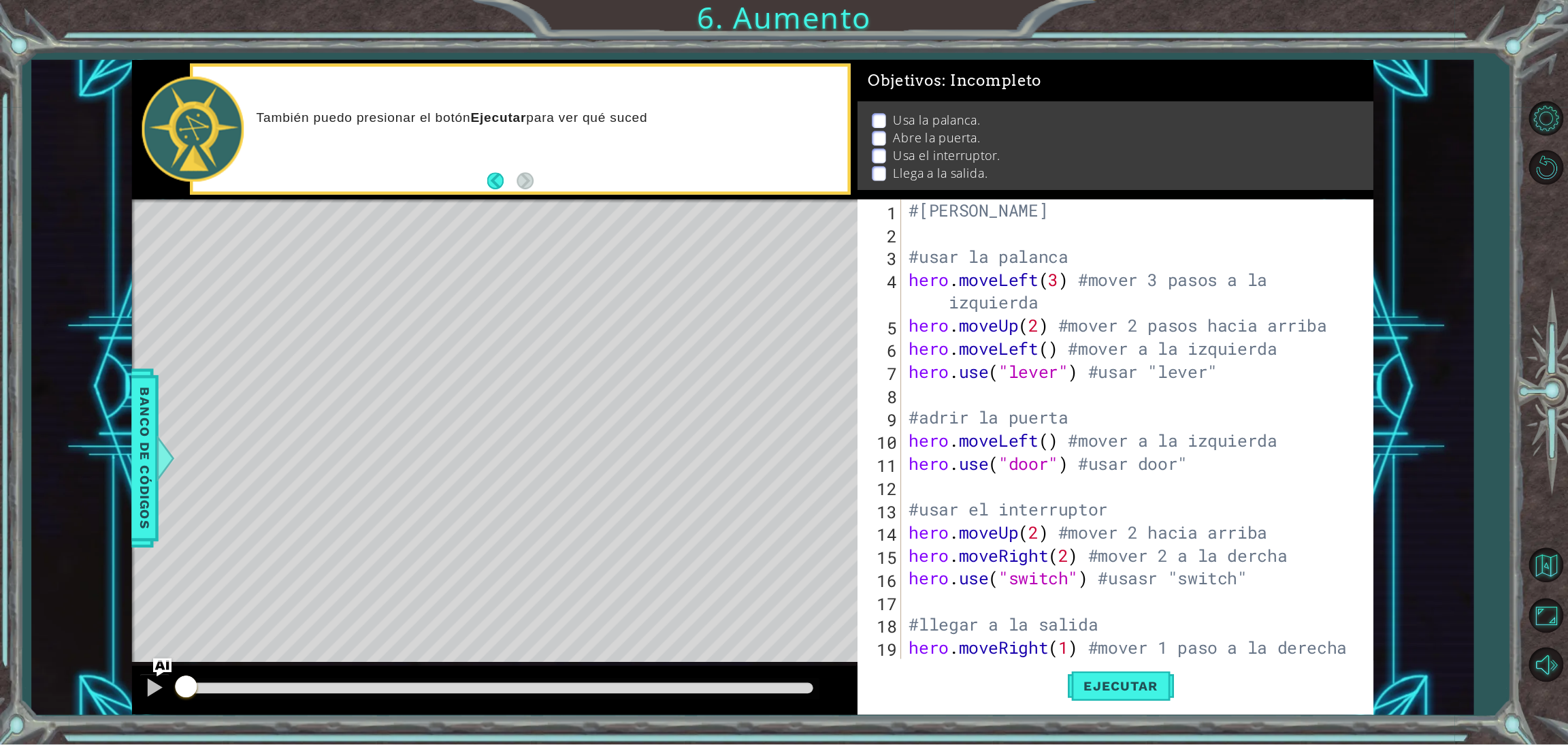
scroll to position [20, 0]
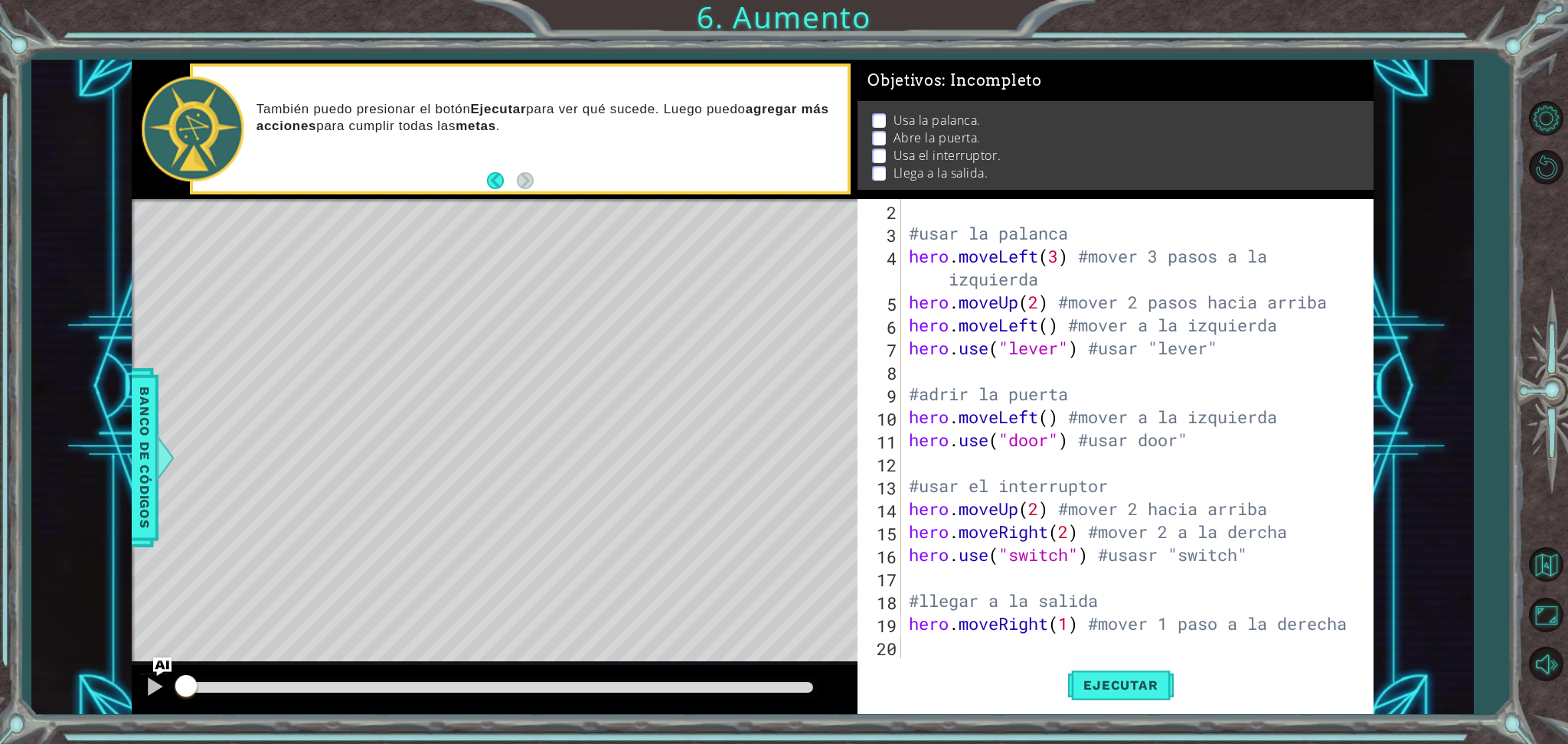
click at [1351, 627] on div at bounding box center [1360, 418] width 19 height 483
type textarea "hero.moveRight(1) #mover 1 paso a la derecha"
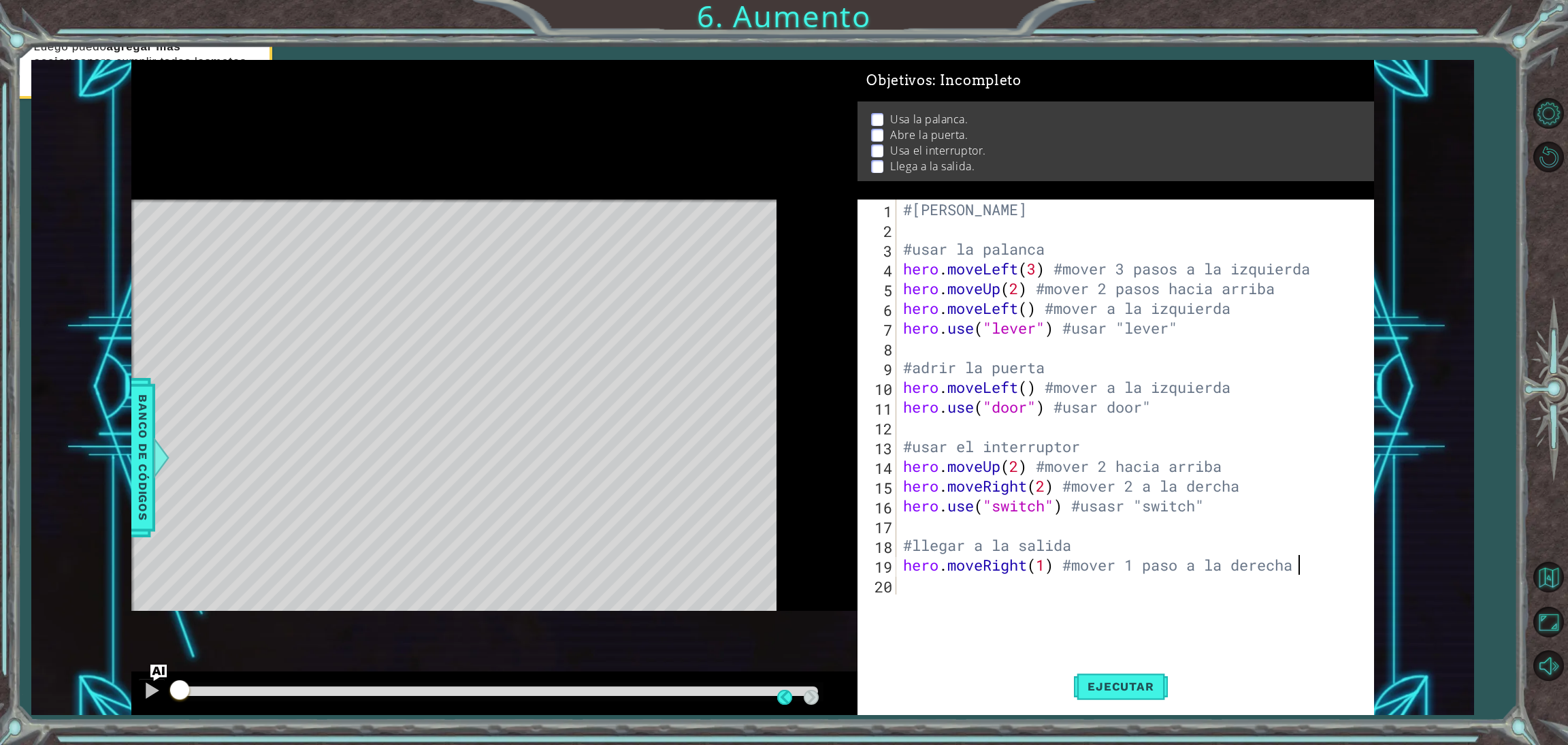
scroll to position [0, 0]
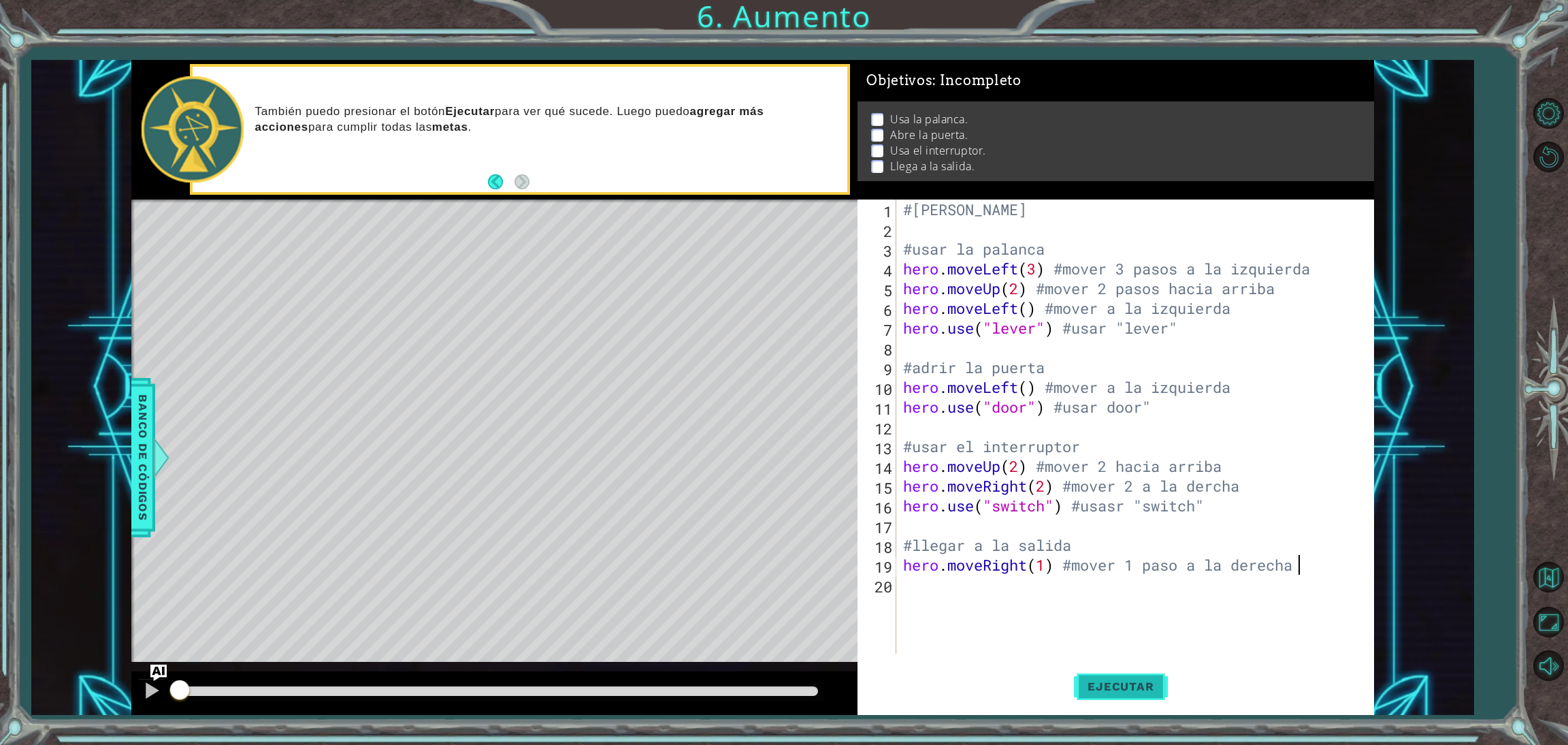
click at [1142, 661] on span "Ejecutar" at bounding box center [1120, 686] width 93 height 14
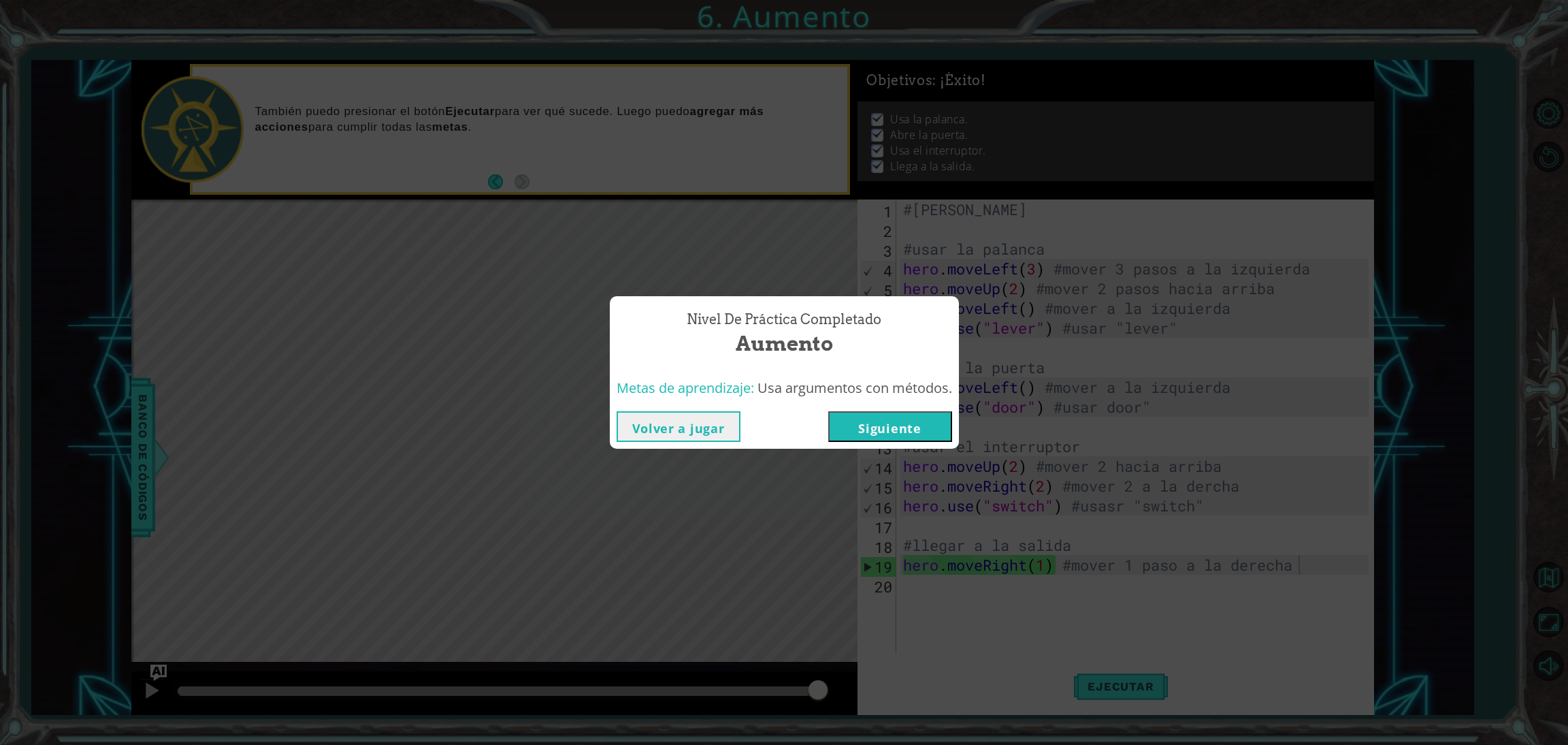
click at [701, 428] on button "Volver a jugar" at bounding box center [678, 427] width 124 height 31
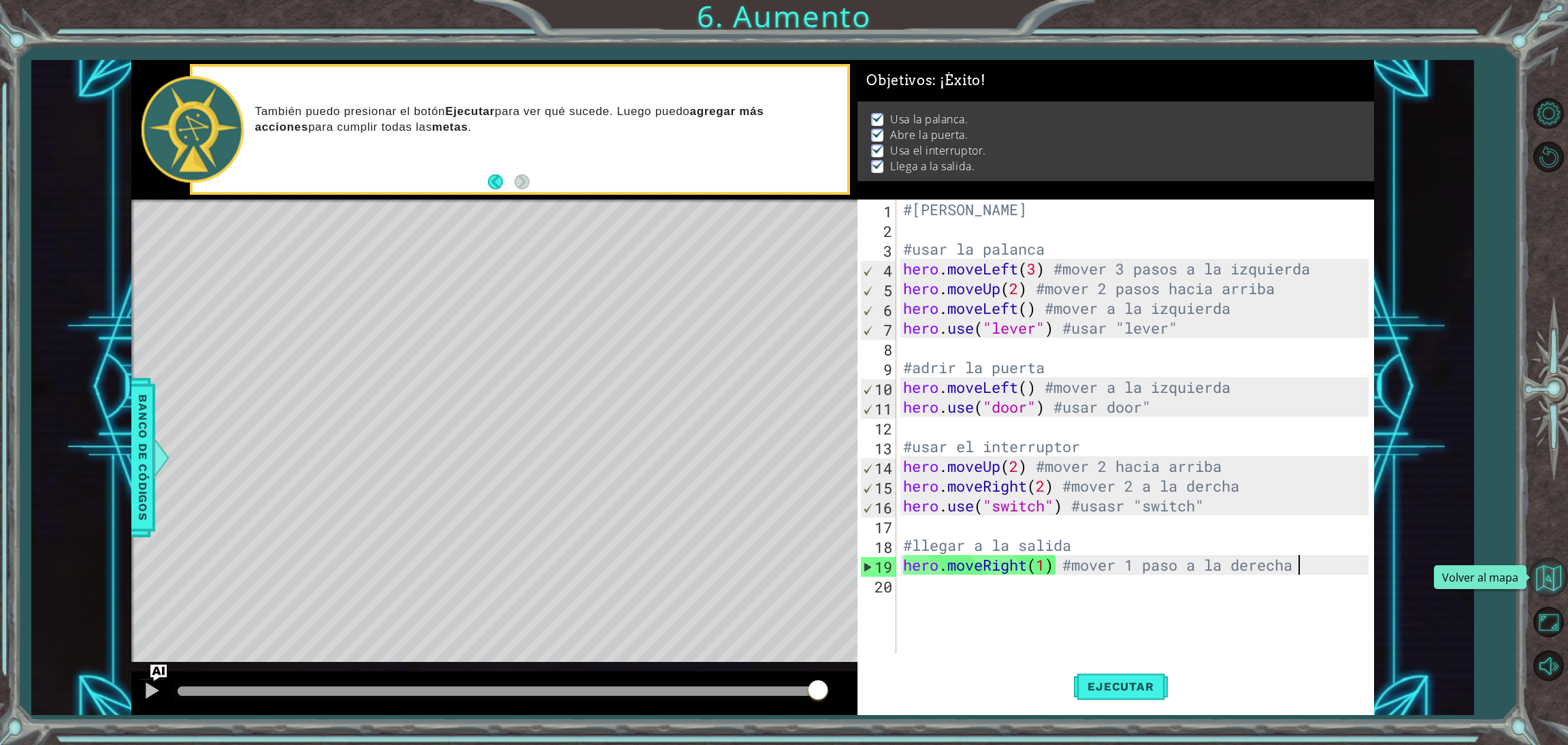
click at [1394, 589] on button "Volver al mapa" at bounding box center [1548, 577] width 39 height 39
